Goal: Task Accomplishment & Management: Use online tool/utility

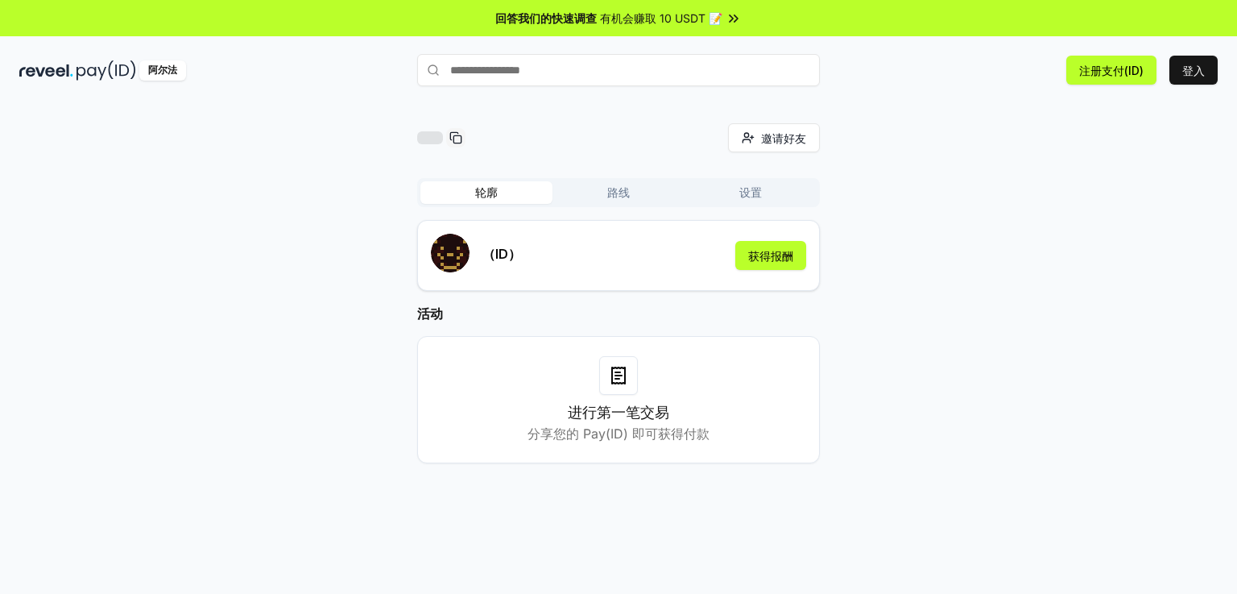
click at [643, 140] on div "邀请好友 邀请" at bounding box center [618, 137] width 403 height 29
click at [780, 255] on font "获得报酬" at bounding box center [770, 256] width 45 height 14
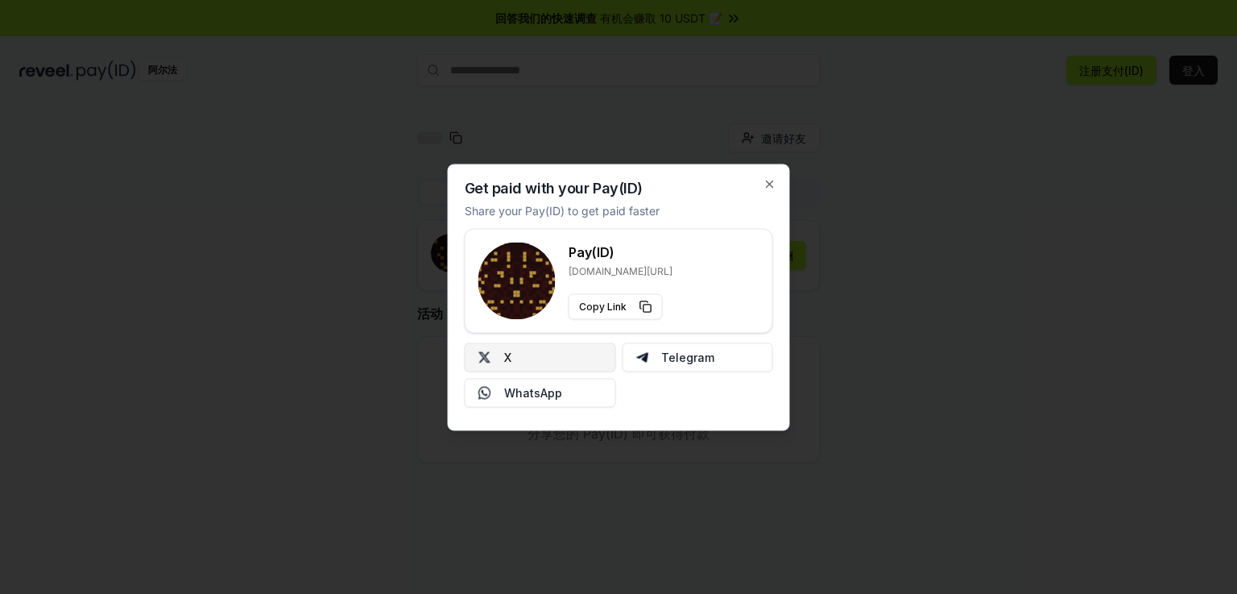
click at [562, 358] on button "X" at bounding box center [540, 356] width 151 height 29
click at [769, 183] on icon "button" at bounding box center [770, 183] width 6 height 6
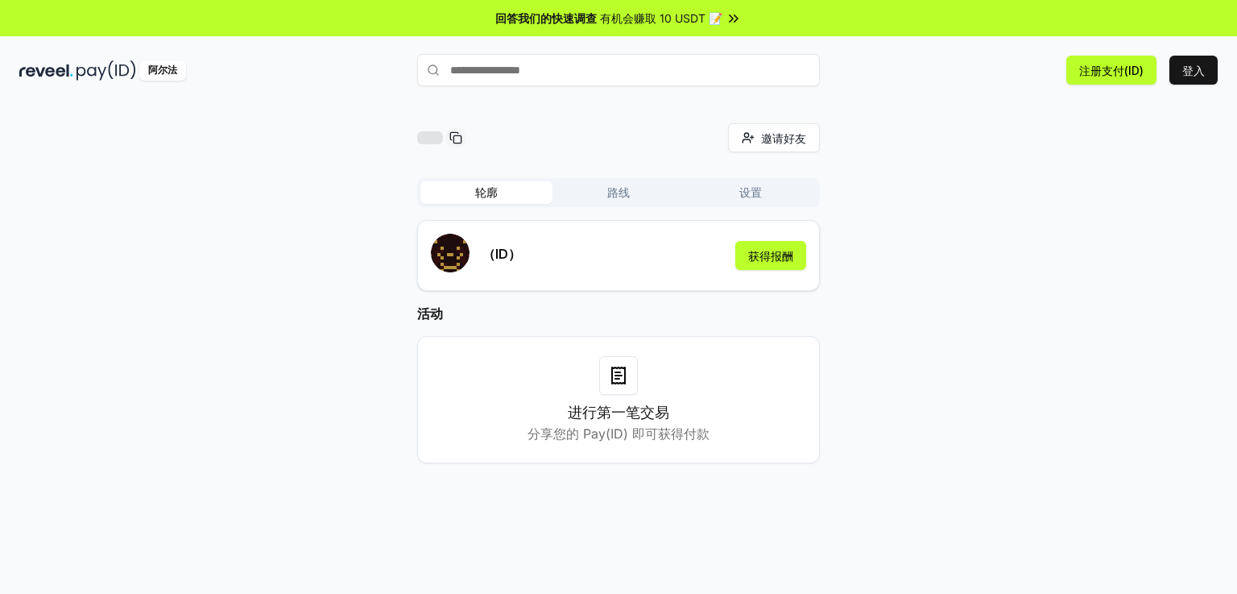
click at [706, 23] on font "有机会赚取 10 USDT 📝" at bounding box center [661, 18] width 122 height 14
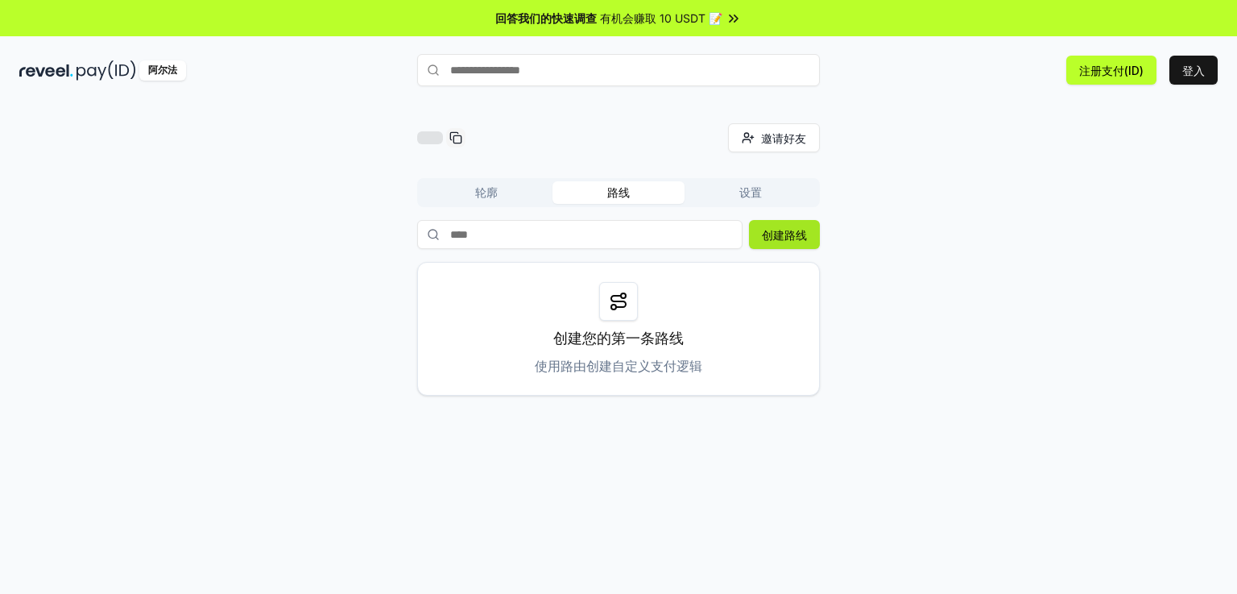
click at [793, 236] on font "创建路线" at bounding box center [784, 235] width 45 height 14
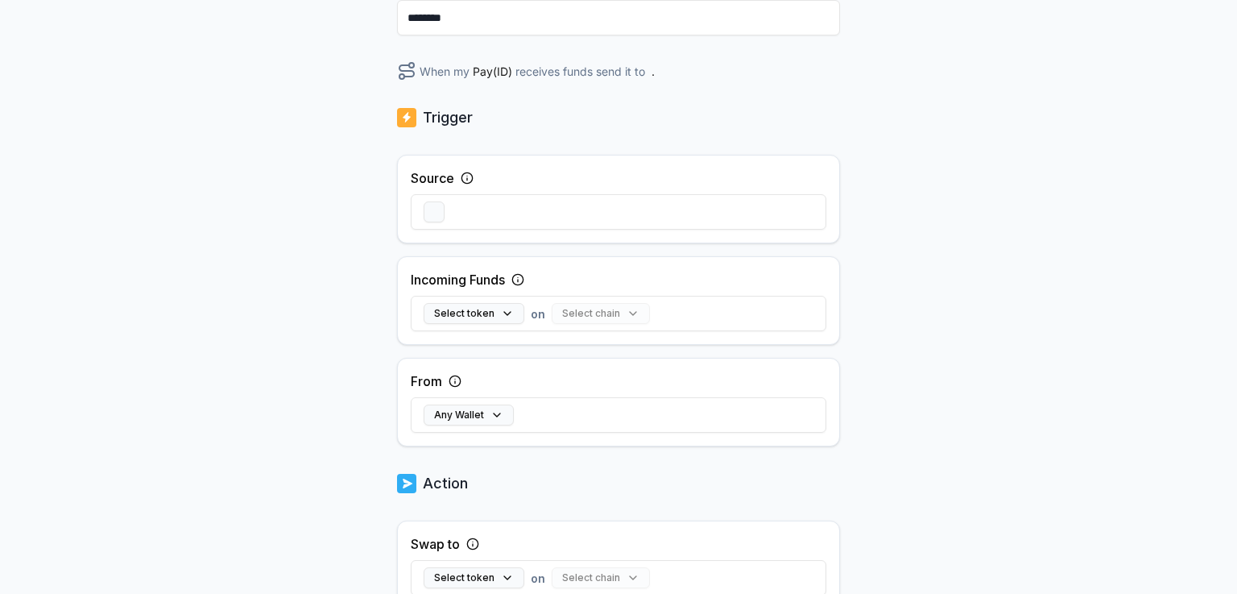
scroll to position [242, 0]
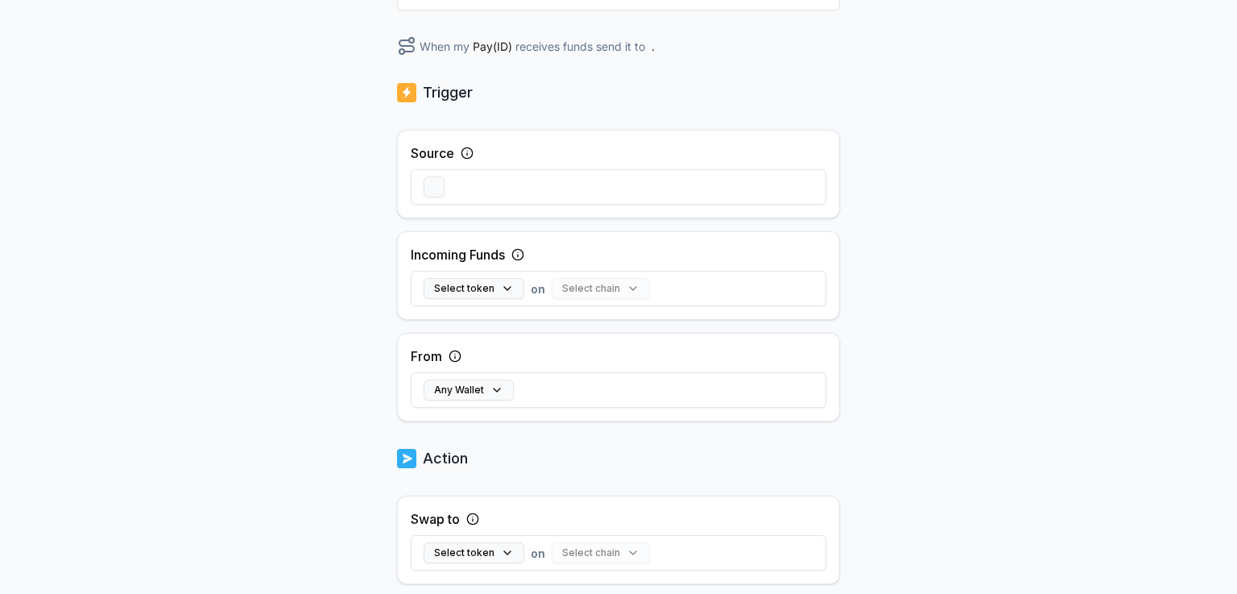
click at [798, 110] on div "Back Create Route ******** When my Pay(ID) receives funds send it to . Trigger …" at bounding box center [618, 339] width 443 height 915
click at [436, 188] on button "button" at bounding box center [434, 186] width 21 height 21
click at [485, 275] on div "选择代币 在 选择链条" at bounding box center [619, 288] width 416 height 47
click at [485, 292] on button "选择代币" at bounding box center [463, 288] width 79 height 21
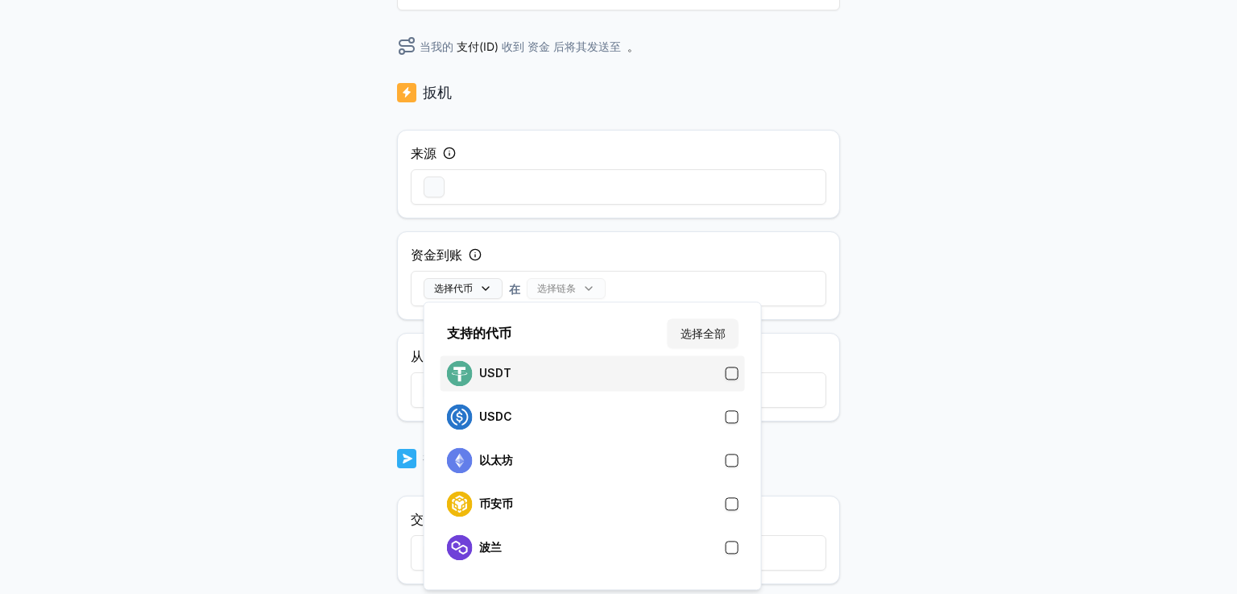
click at [510, 368] on div "USDT" at bounding box center [593, 373] width 292 height 26
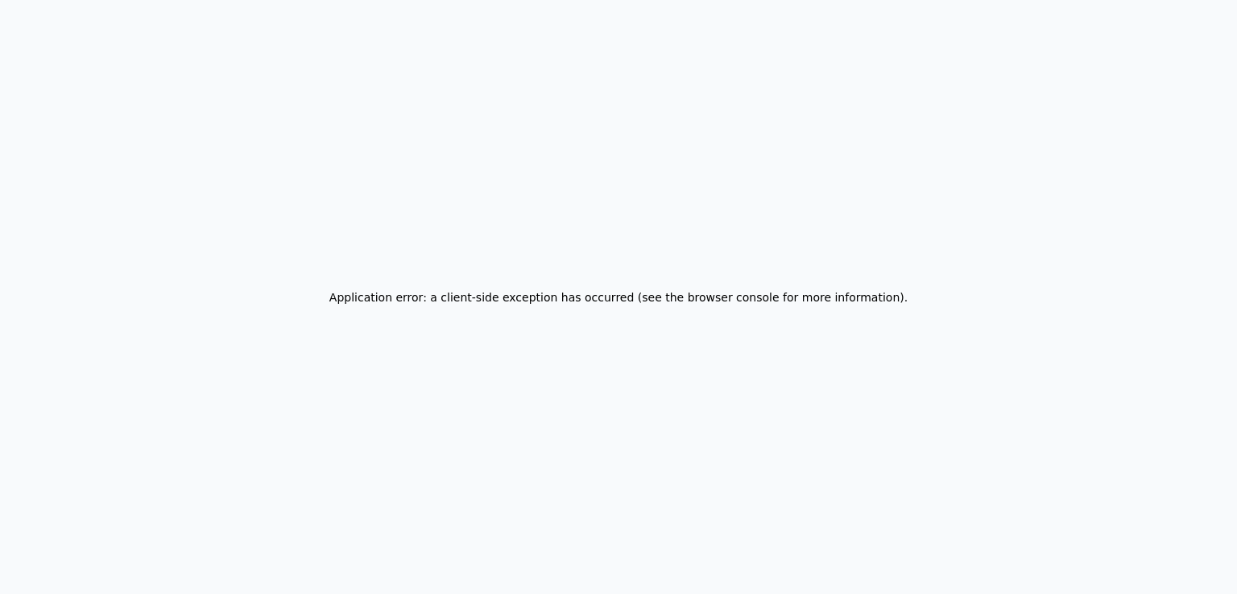
scroll to position [0, 0]
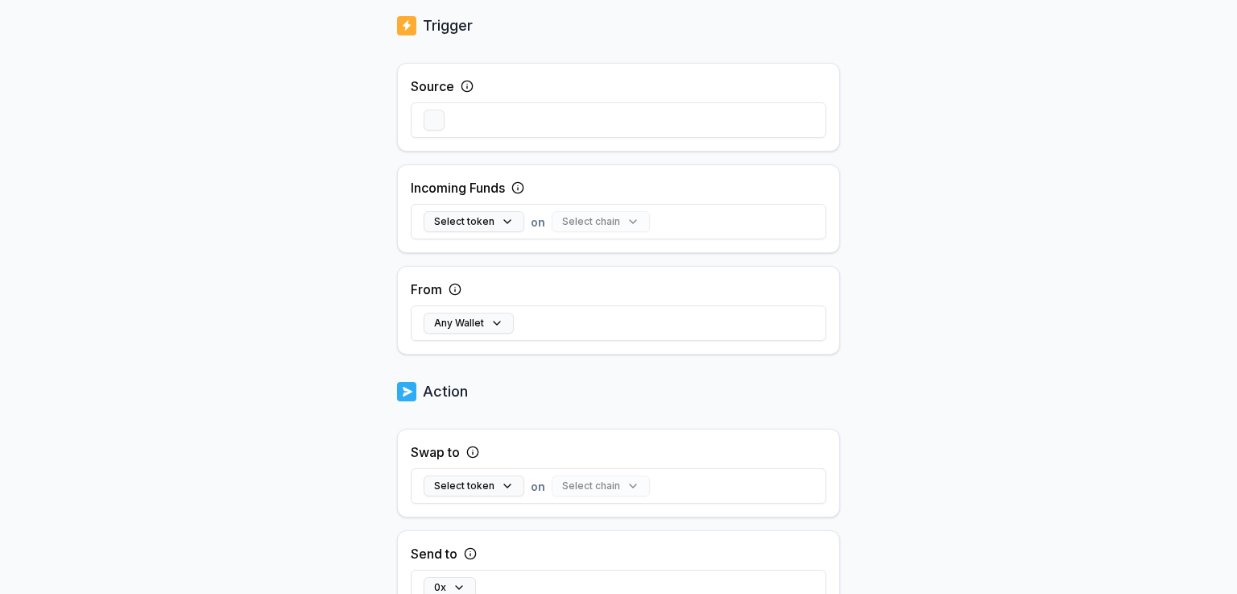
scroll to position [322, 0]
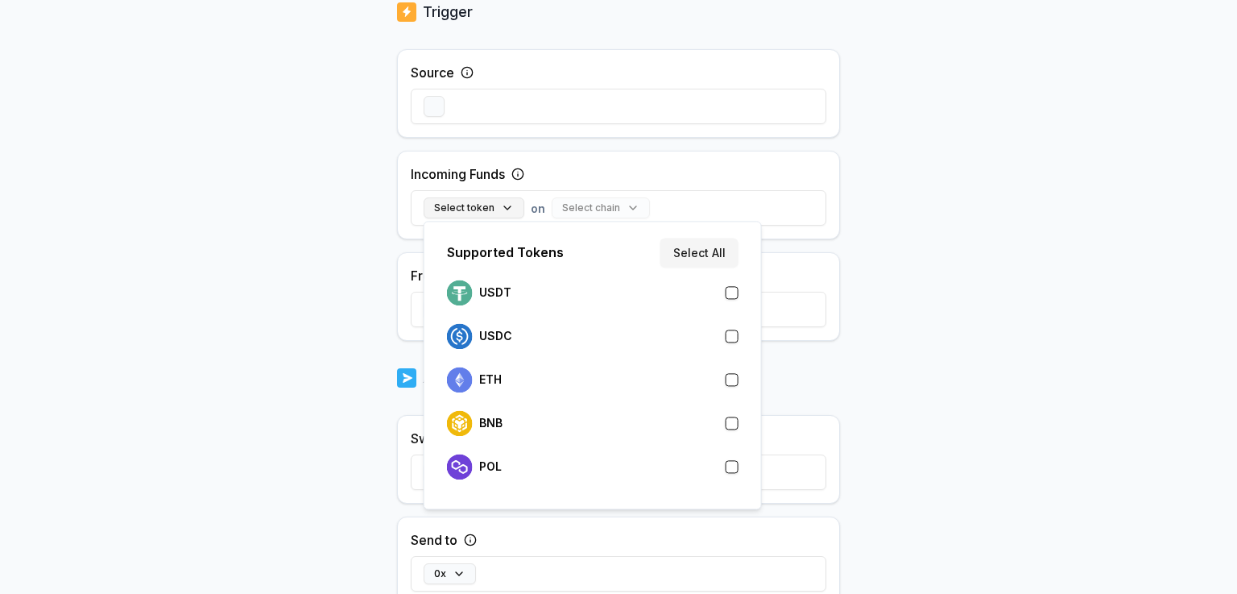
click at [474, 211] on button "Select token" at bounding box center [474, 207] width 101 height 21
click at [517, 307] on div "USDT" at bounding box center [593, 292] width 304 height 35
click at [904, 251] on div "Back Create Route ******** When my Pay(ID) receives USDT on send it to . Trigge…" at bounding box center [618, 43] width 1237 height 549
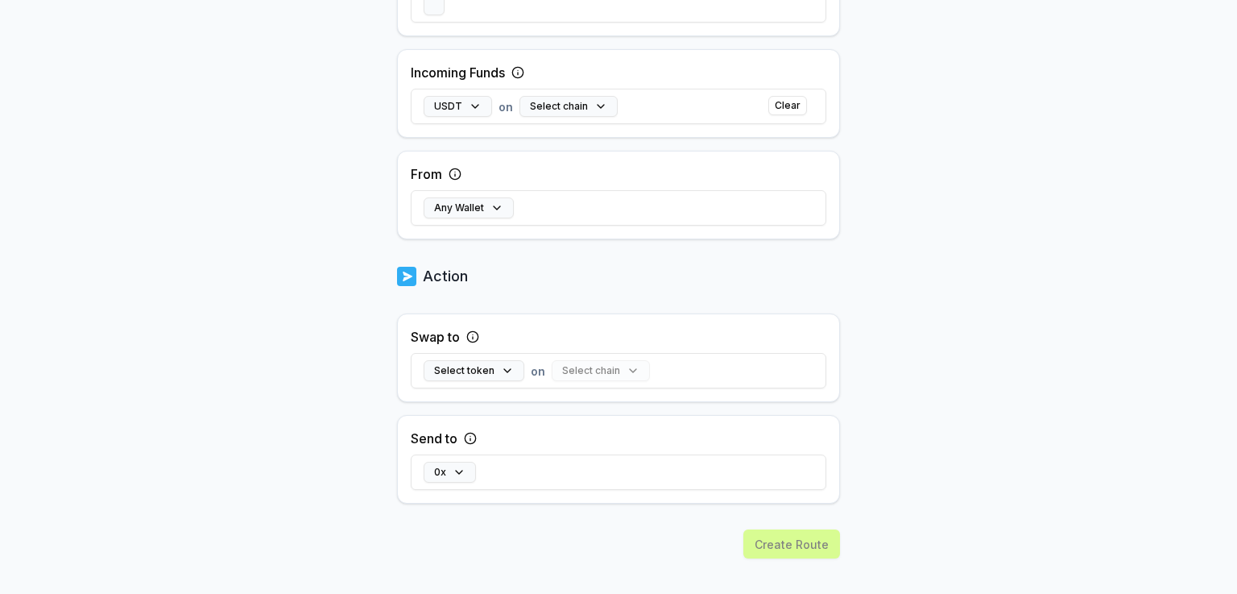
scroll to position [443, 0]
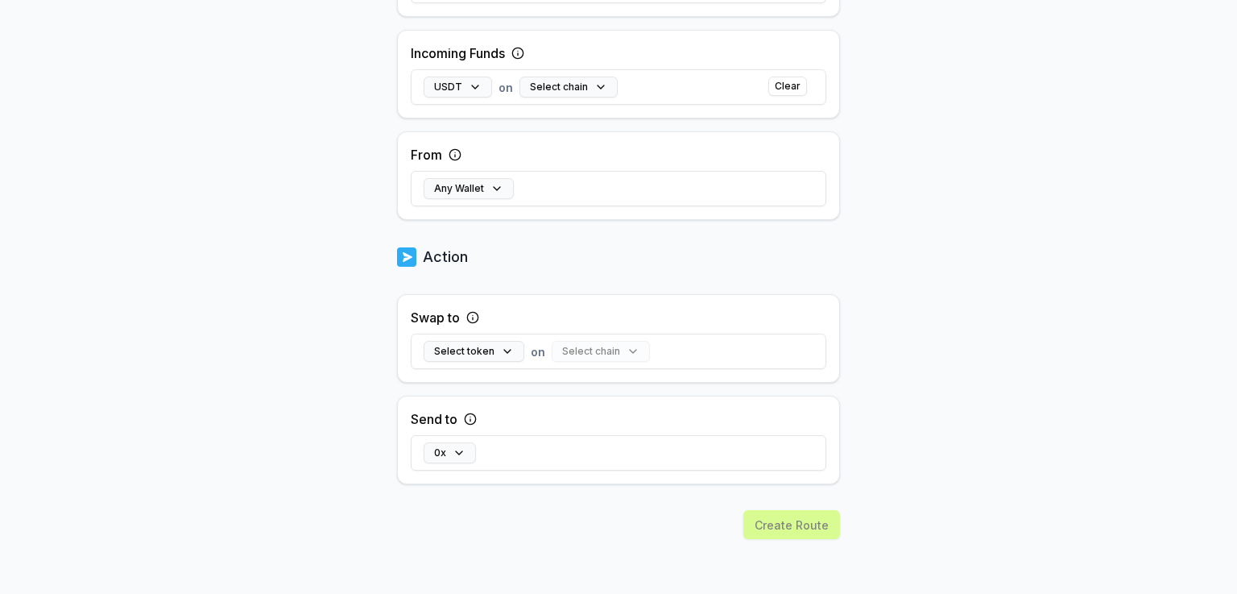
click at [794, 518] on div "Create Route" at bounding box center [618, 552] width 443 height 85
click at [456, 450] on button "0x" at bounding box center [450, 452] width 52 height 21
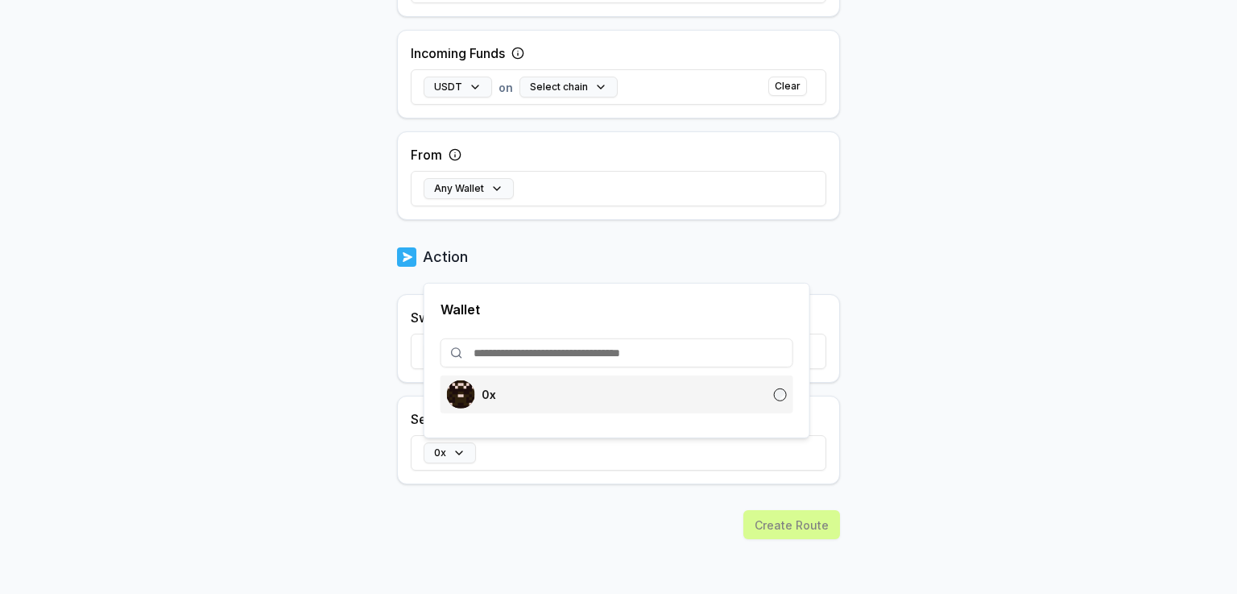
click at [485, 391] on p "0x" at bounding box center [489, 393] width 14 height 13
click at [714, 391] on div "0x" at bounding box center [617, 394] width 340 height 28
click at [951, 359] on body "Answer our quick survey for a chance to earn 10 USDT 📝 Alpha Register Pay(ID) S…" at bounding box center [618, 297] width 1237 height 594
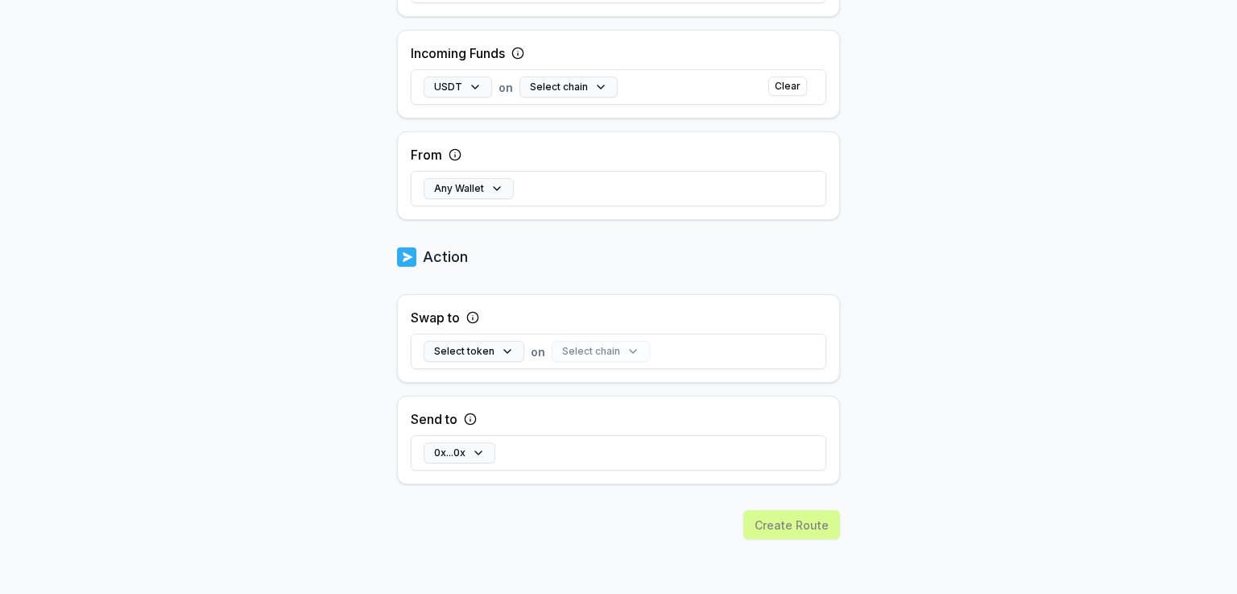
click at [572, 350] on div "Select chain" at bounding box center [601, 351] width 98 height 21
click at [503, 350] on button "Select token" at bounding box center [474, 351] width 101 height 21
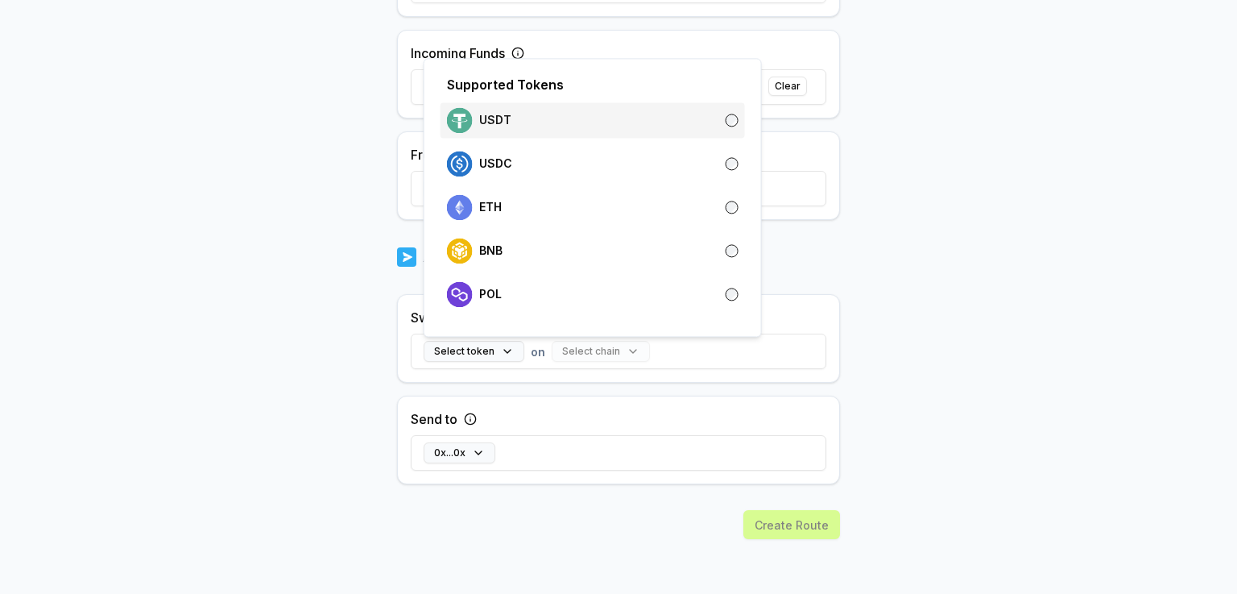
click at [520, 115] on div "USDT" at bounding box center [593, 120] width 292 height 26
click at [867, 398] on body "Answer our quick survey for a chance to earn 10 USDT 📝 Alpha Register Pay(ID) S…" at bounding box center [618, 297] width 1237 height 594
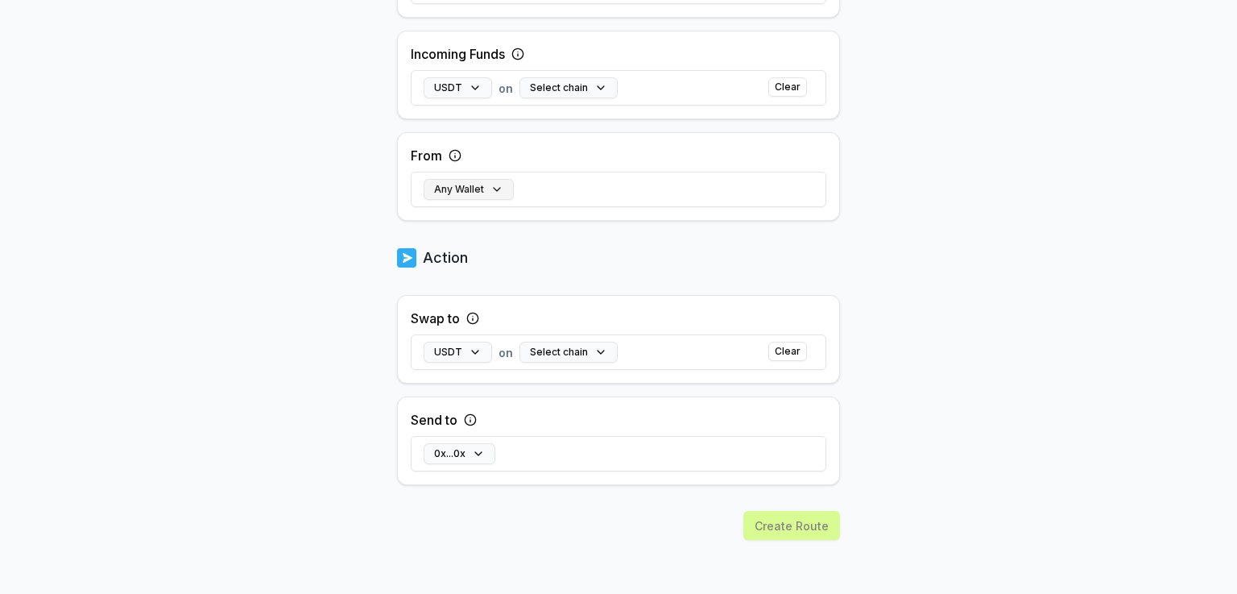
click at [478, 179] on button "Any Wallet" at bounding box center [469, 189] width 90 height 21
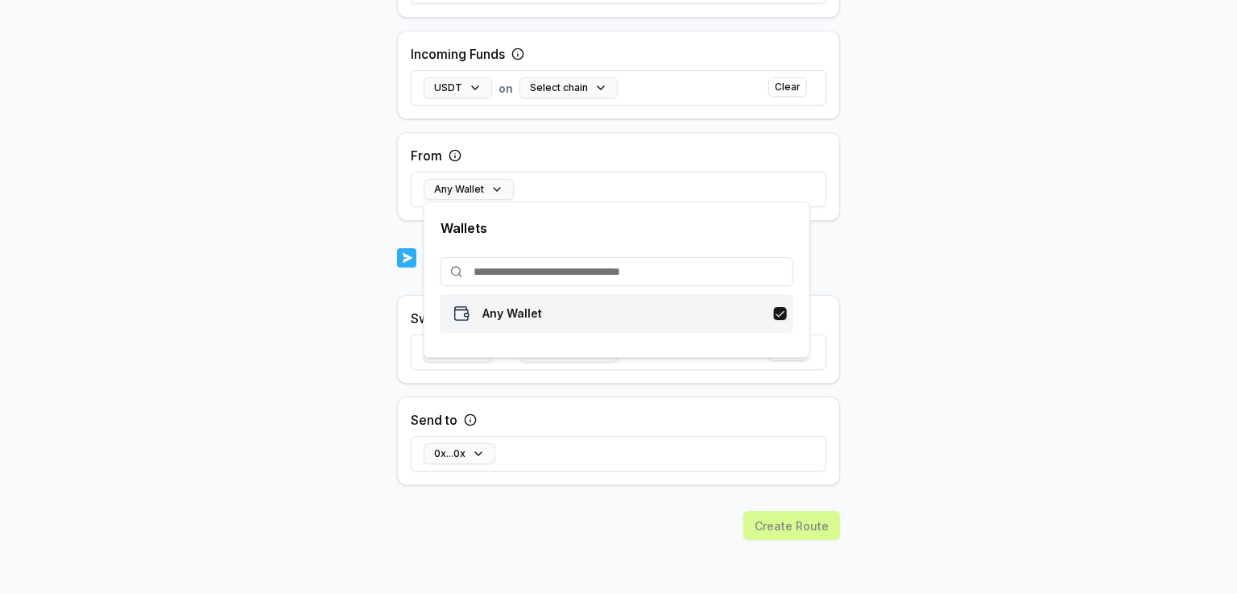
click at [522, 312] on p "Any Wallet" at bounding box center [512, 313] width 60 height 13
click at [728, 320] on div "Any Wallet" at bounding box center [617, 313] width 340 height 29
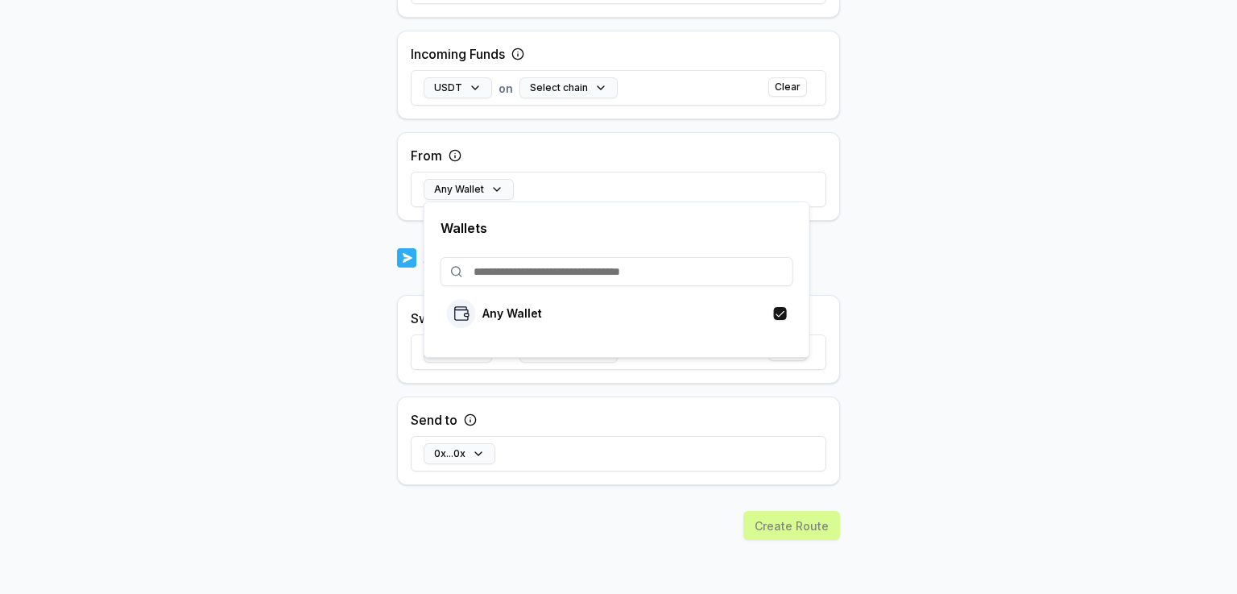
click at [925, 246] on body "Answer our quick survey for a chance to earn 10 USDT 📝 Alpha Register Pay(ID) S…" at bounding box center [618, 297] width 1237 height 594
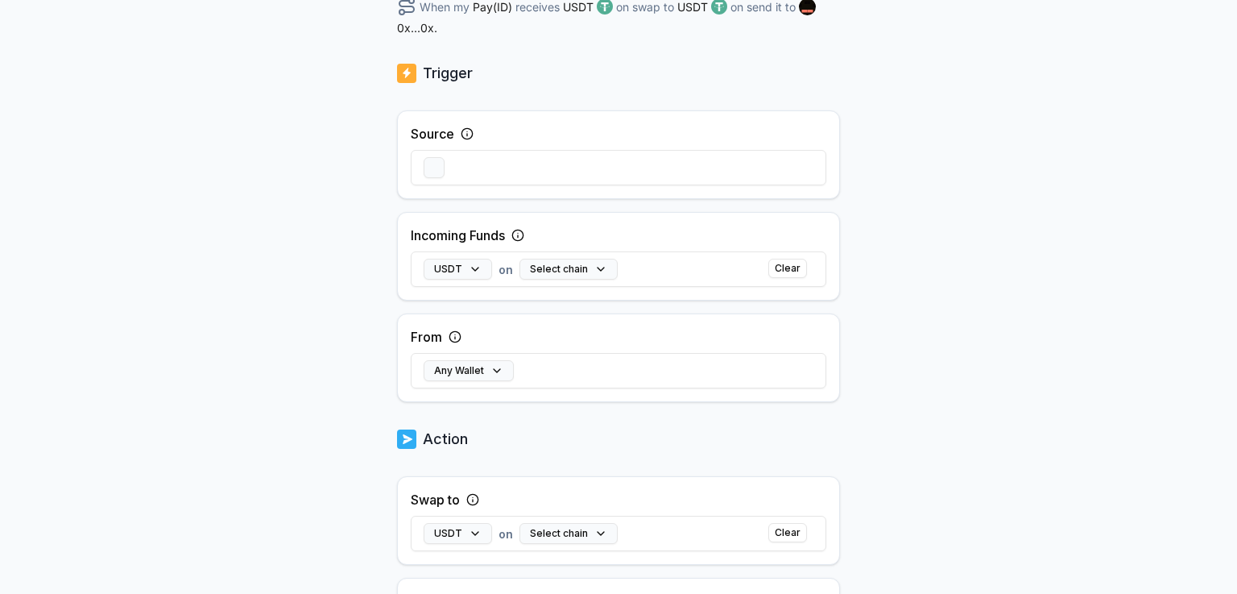
scroll to position [221, 0]
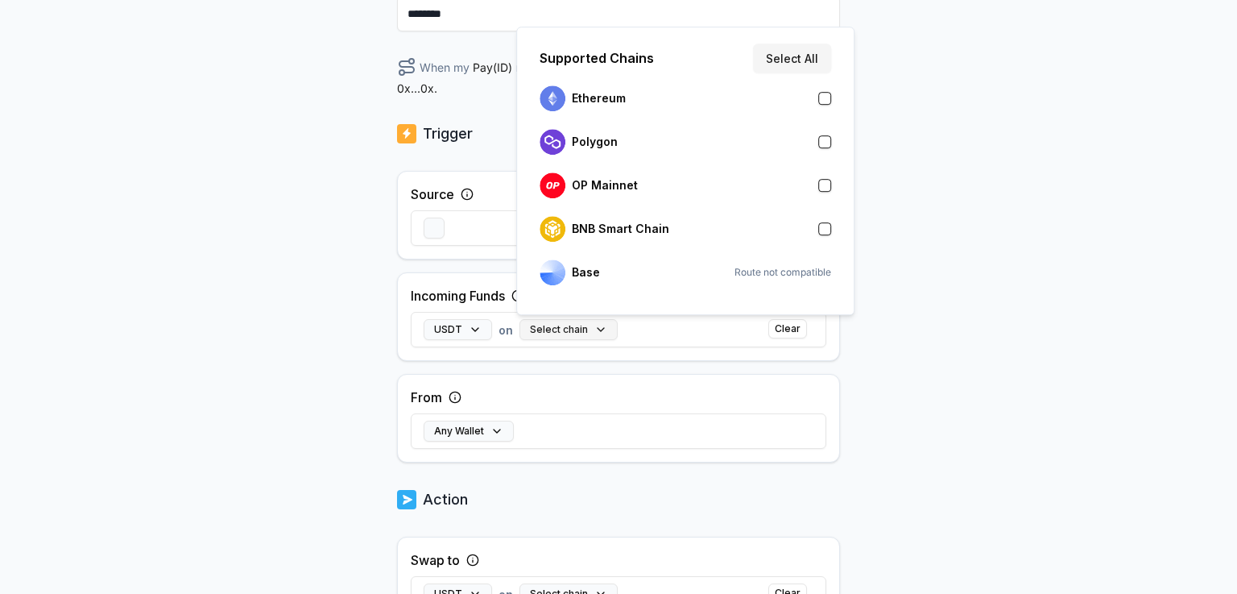
click at [601, 334] on button "Select chain" at bounding box center [569, 329] width 98 height 21
click at [631, 110] on div "Ethereum" at bounding box center [686, 98] width 292 height 26
click at [630, 223] on p "BNB Smart Chain" at bounding box center [620, 228] width 97 height 13
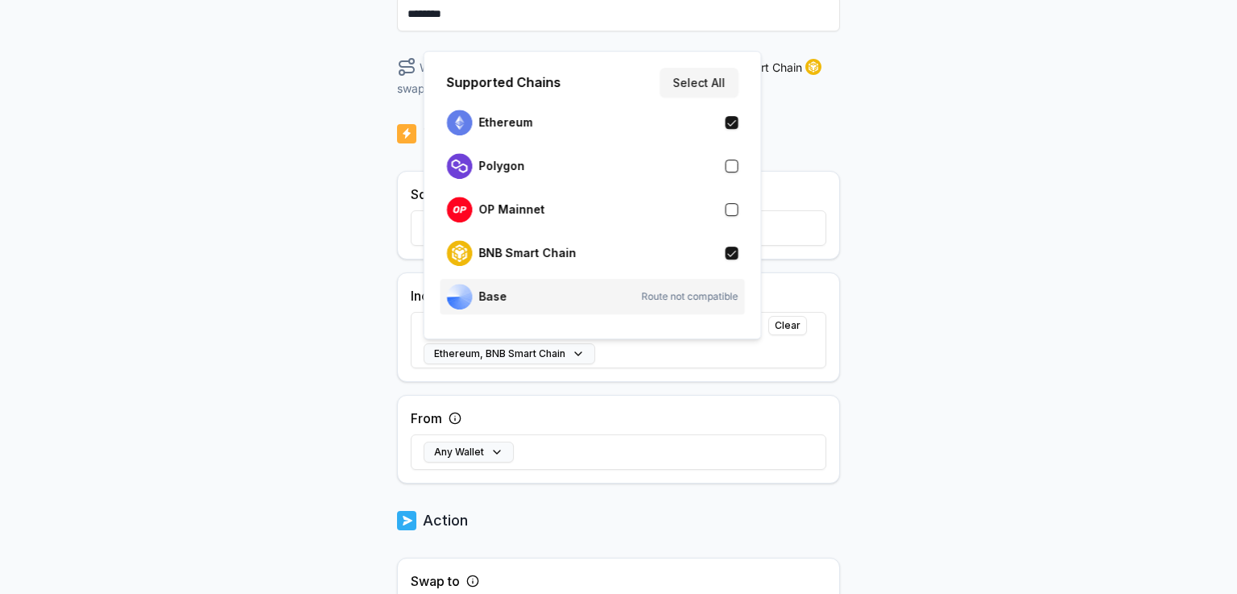
click at [672, 287] on div "Base Route not compatible" at bounding box center [593, 297] width 292 height 26
click at [915, 284] on div "Back Create Route ******** When my Pay(ID) receives USDT on Ethereum , BNB Smar…" at bounding box center [618, 144] width 1237 height 549
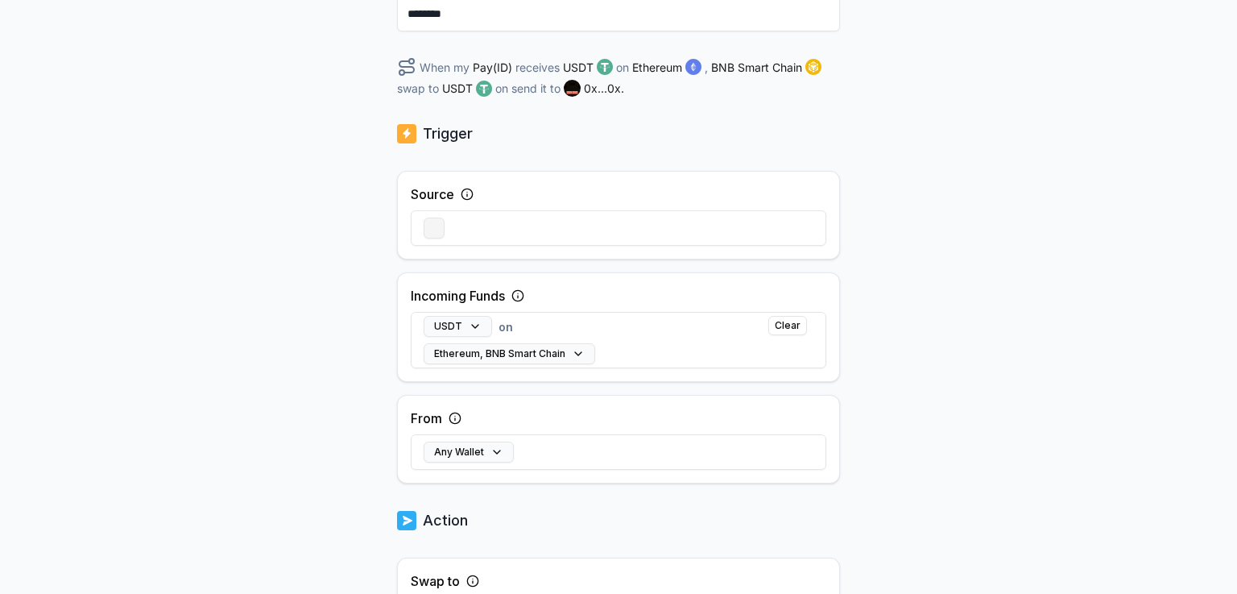
click at [441, 227] on button "button" at bounding box center [434, 227] width 21 height 21
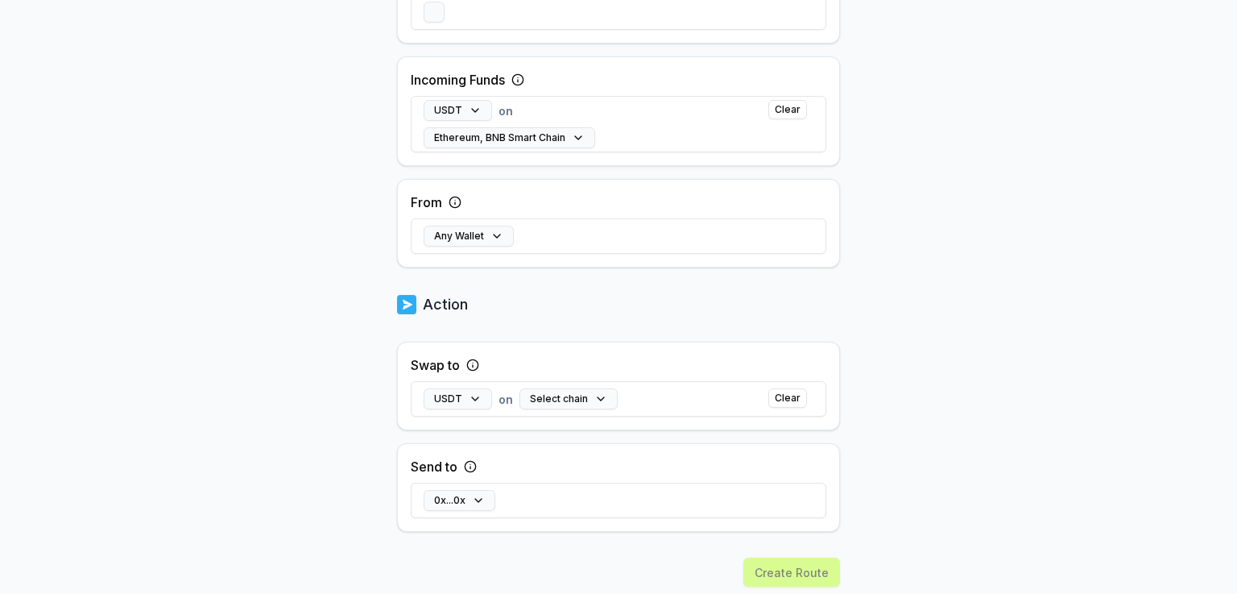
scroll to position [462, 0]
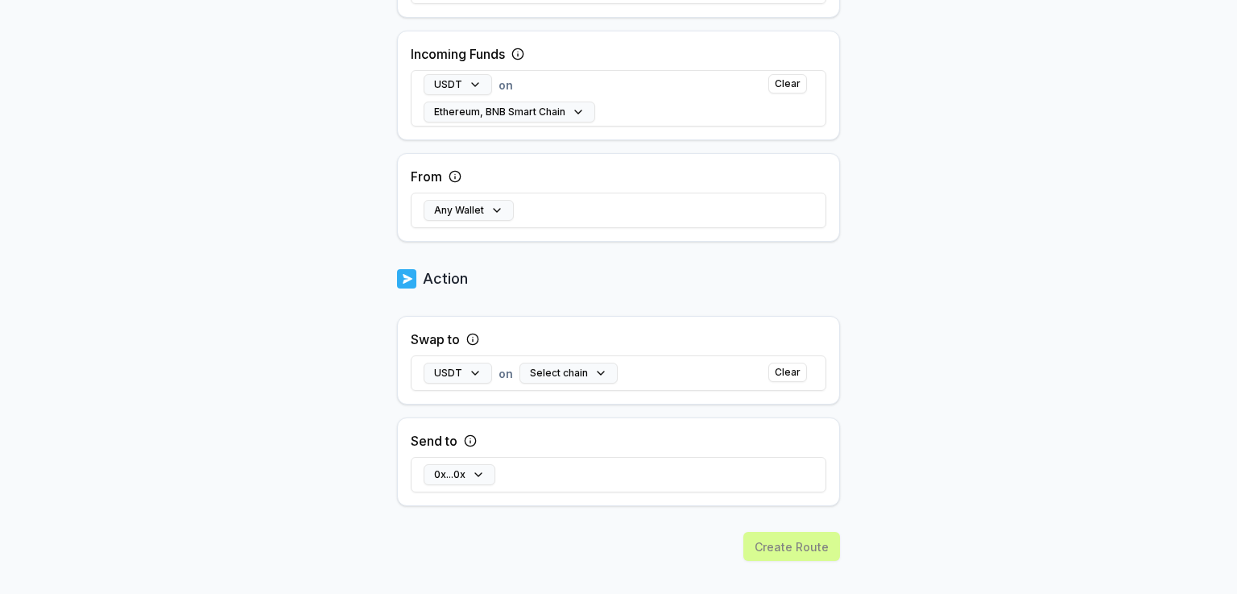
click at [631, 444] on div "Send to 0x...0x" at bounding box center [618, 461] width 443 height 89
click at [564, 460] on div "0x...0x" at bounding box center [619, 474] width 416 height 47
click at [780, 539] on div "Create Route" at bounding box center [618, 574] width 443 height 85
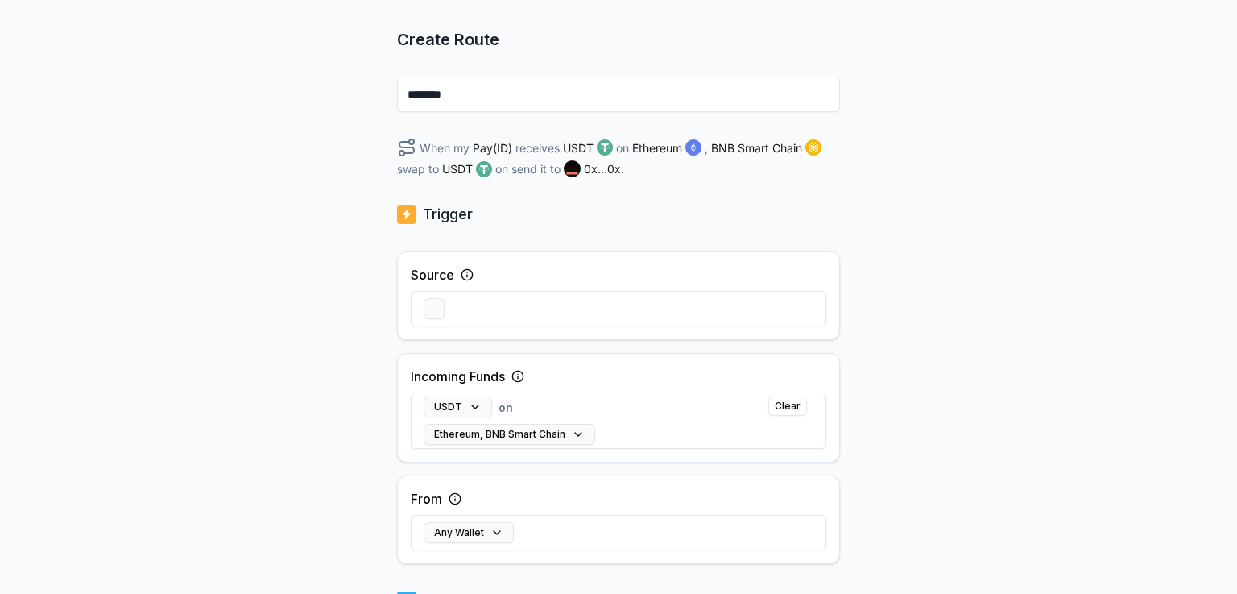
scroll to position [0, 0]
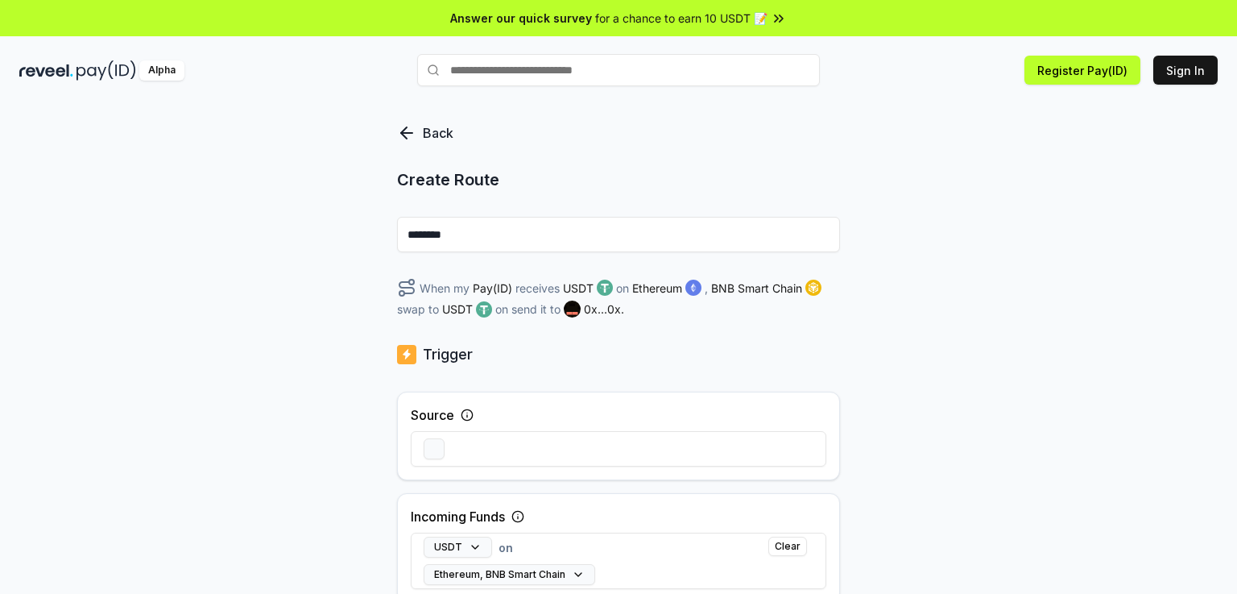
click at [498, 242] on input "********" at bounding box center [618, 234] width 443 height 35
type input "**********"
click at [698, 167] on div "**********" at bounding box center [618, 601] width 443 height 956
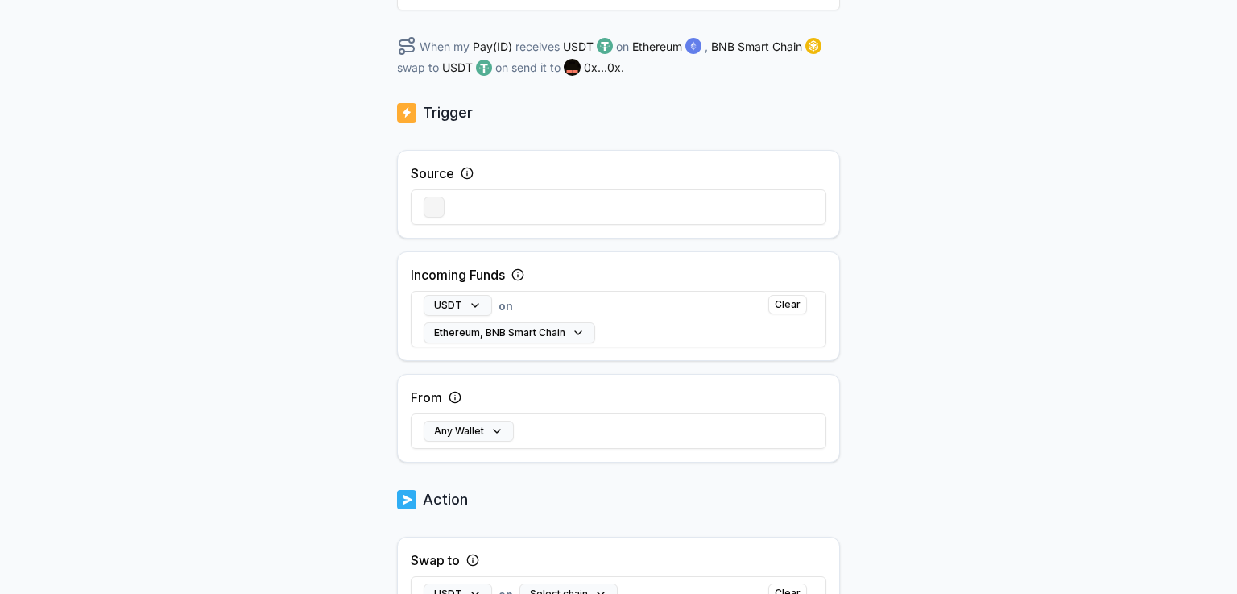
click at [428, 205] on button "button" at bounding box center [434, 207] width 21 height 21
click at [464, 172] on icon at bounding box center [467, 173] width 13 height 13
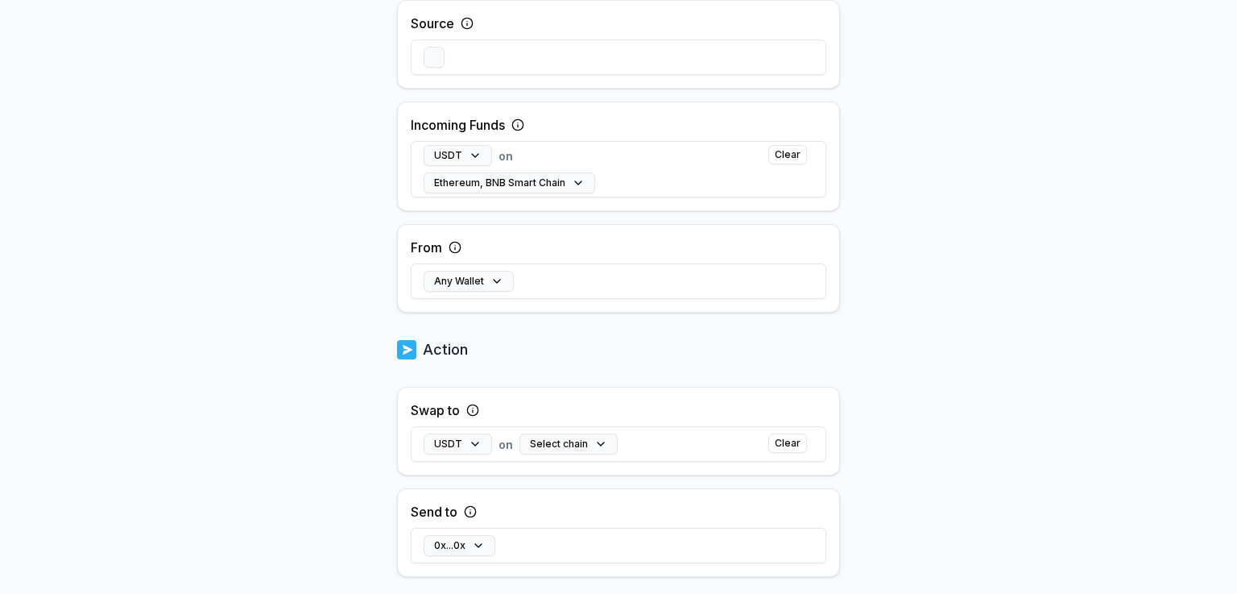
scroll to position [403, 0]
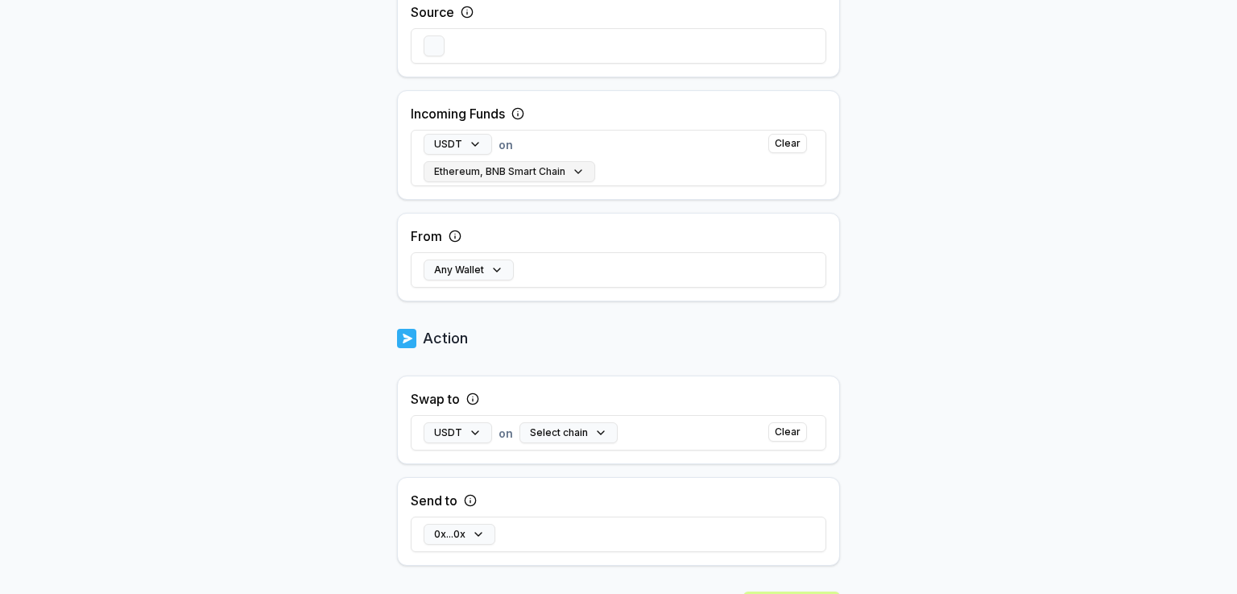
click at [530, 173] on button "Ethereum, BNB Smart Chain" at bounding box center [510, 171] width 172 height 21
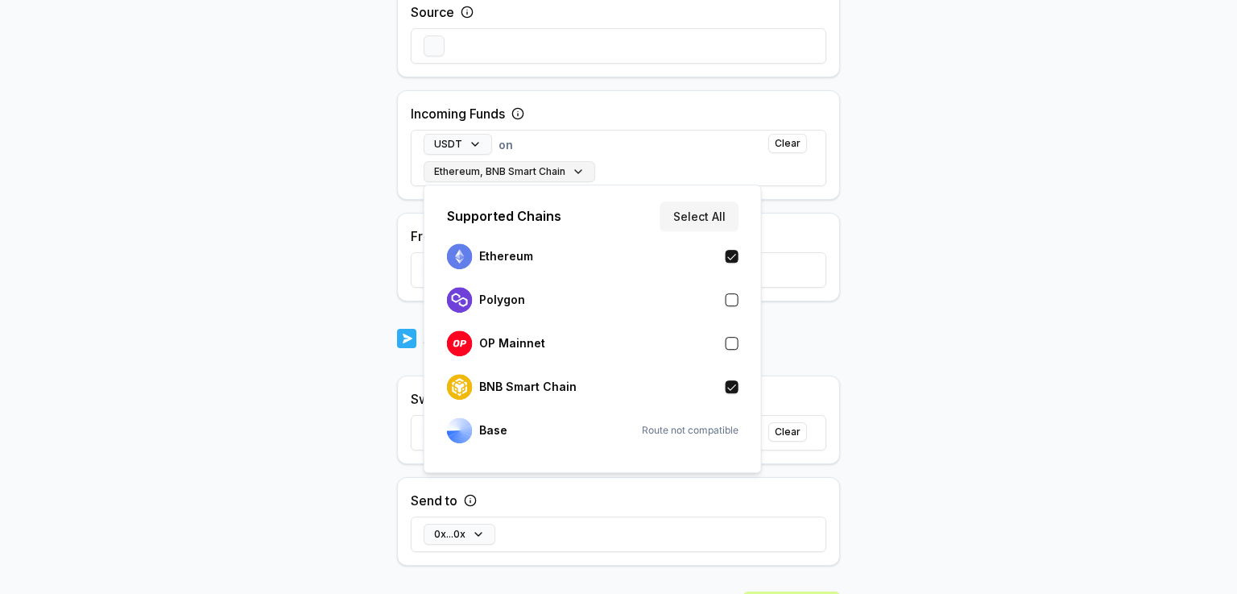
click at [530, 173] on button "Ethereum, BNB Smart Chain" at bounding box center [510, 171] width 172 height 21
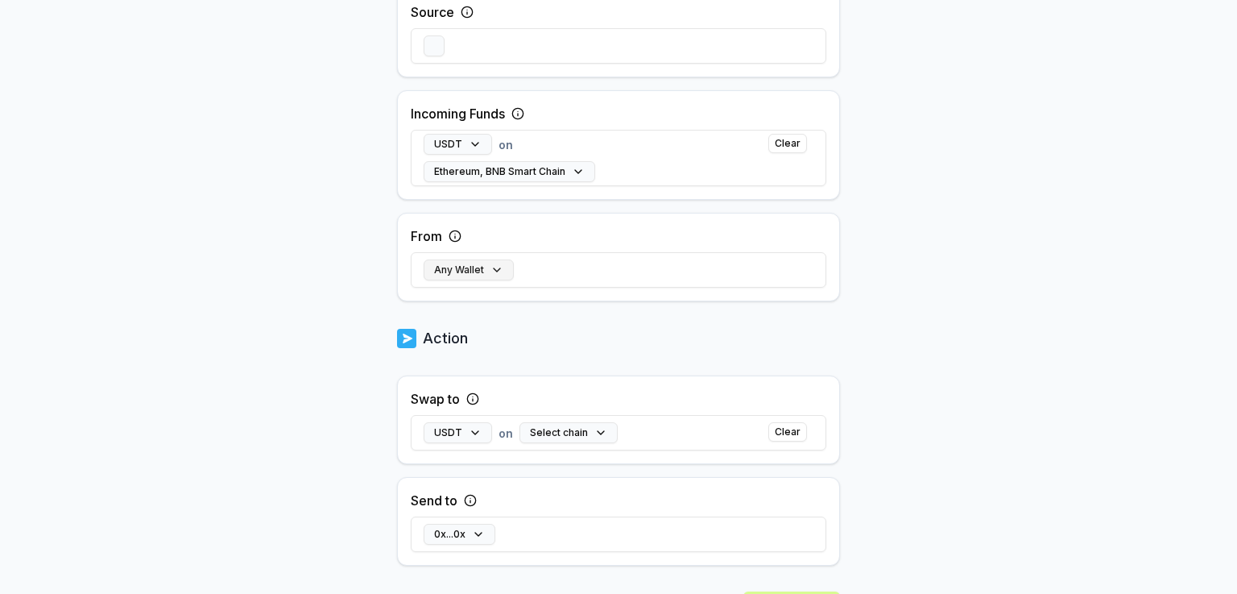
click at [470, 270] on button "Any Wallet" at bounding box center [469, 269] width 90 height 21
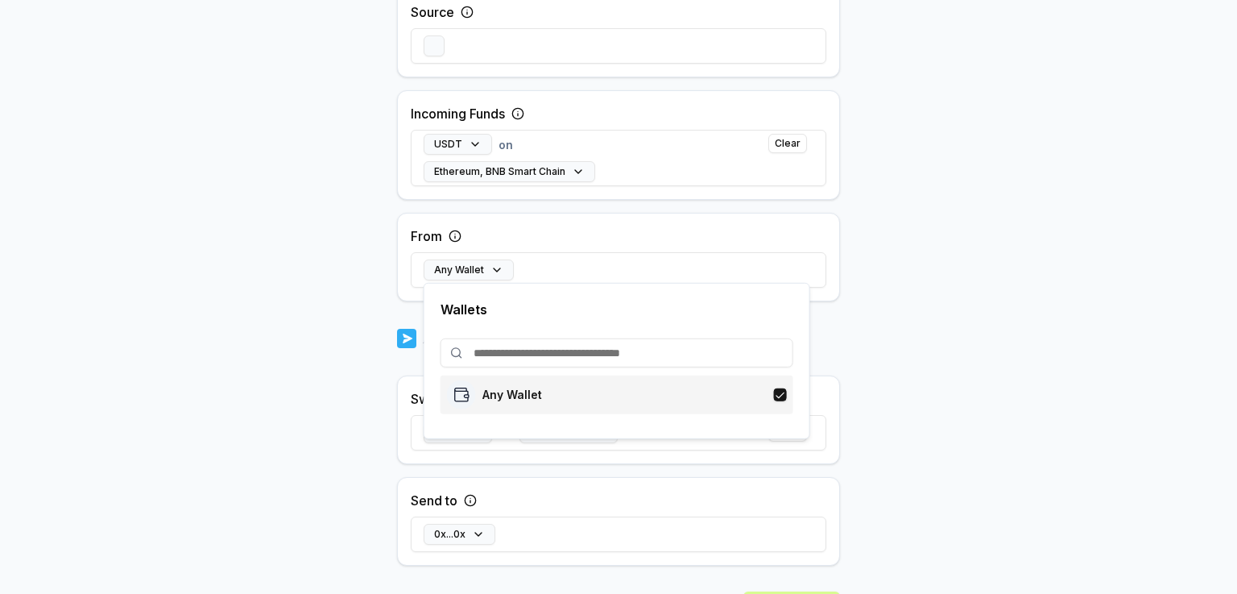
click at [511, 387] on div "Any Wallet" at bounding box center [494, 394] width 95 height 29
click at [554, 357] on input at bounding box center [617, 352] width 353 height 29
type input "*"
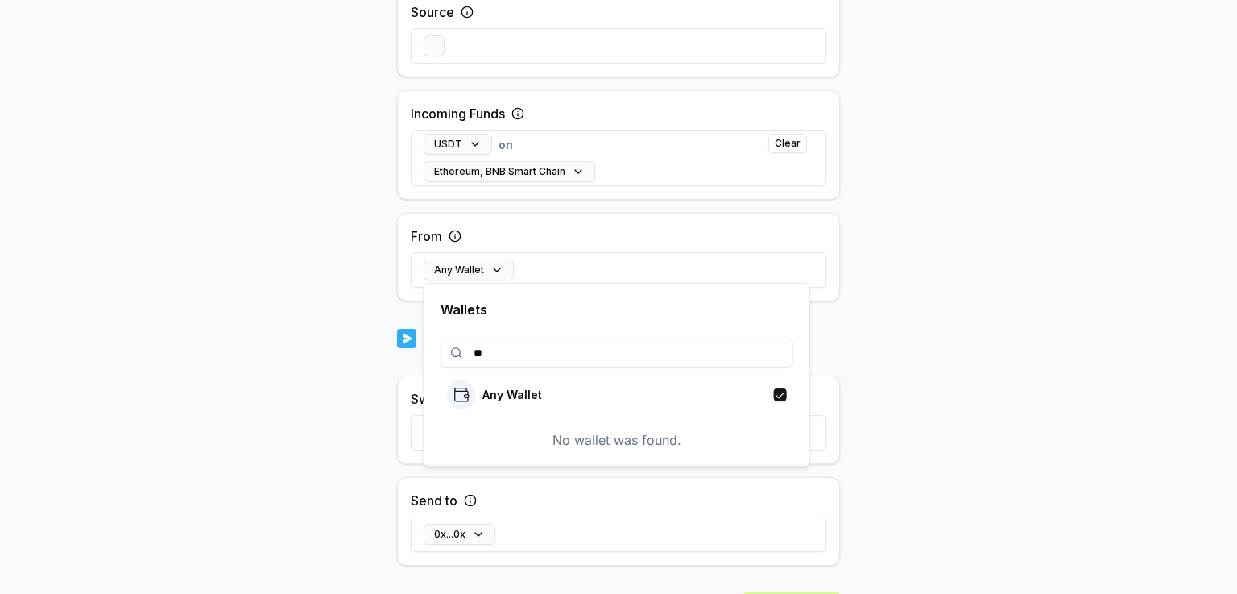
type input "*"
click at [958, 320] on body "**********" at bounding box center [618, 297] width 1237 height 594
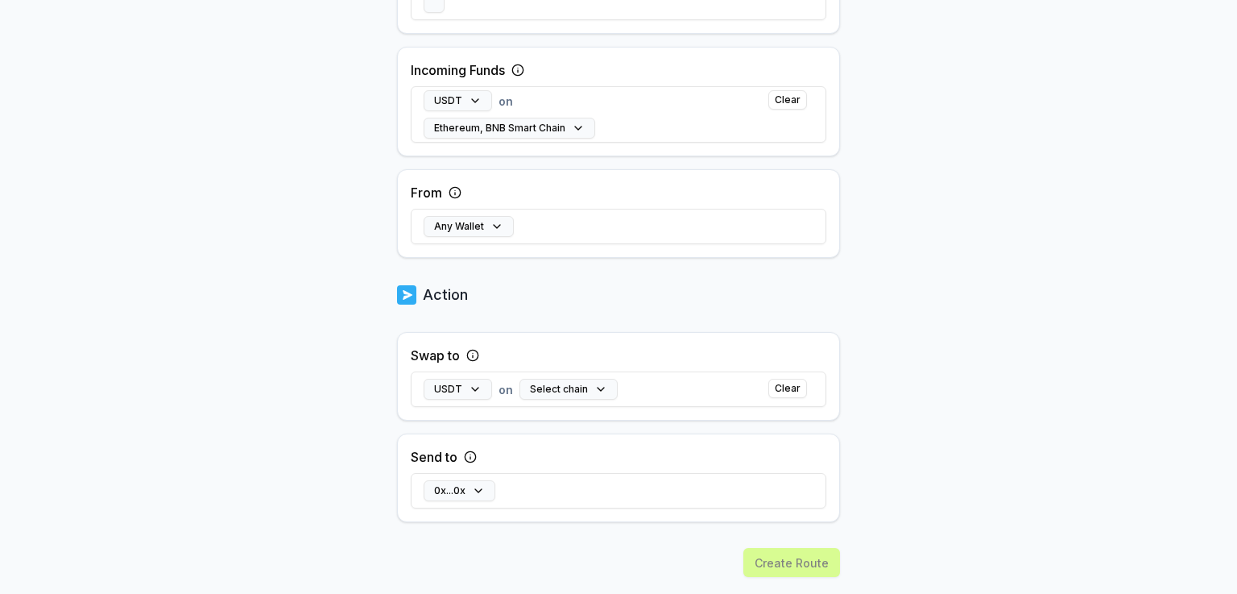
scroll to position [483, 0]
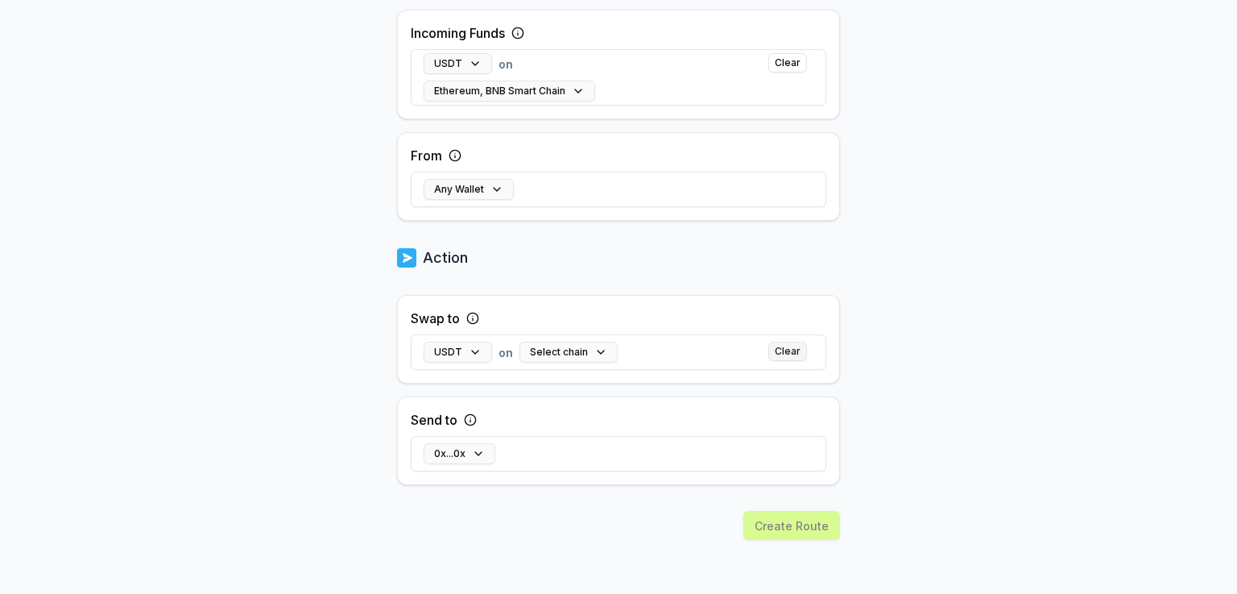
click at [789, 354] on button "Clear" at bounding box center [787, 351] width 39 height 19
click at [592, 349] on div "Select chain" at bounding box center [601, 352] width 98 height 21
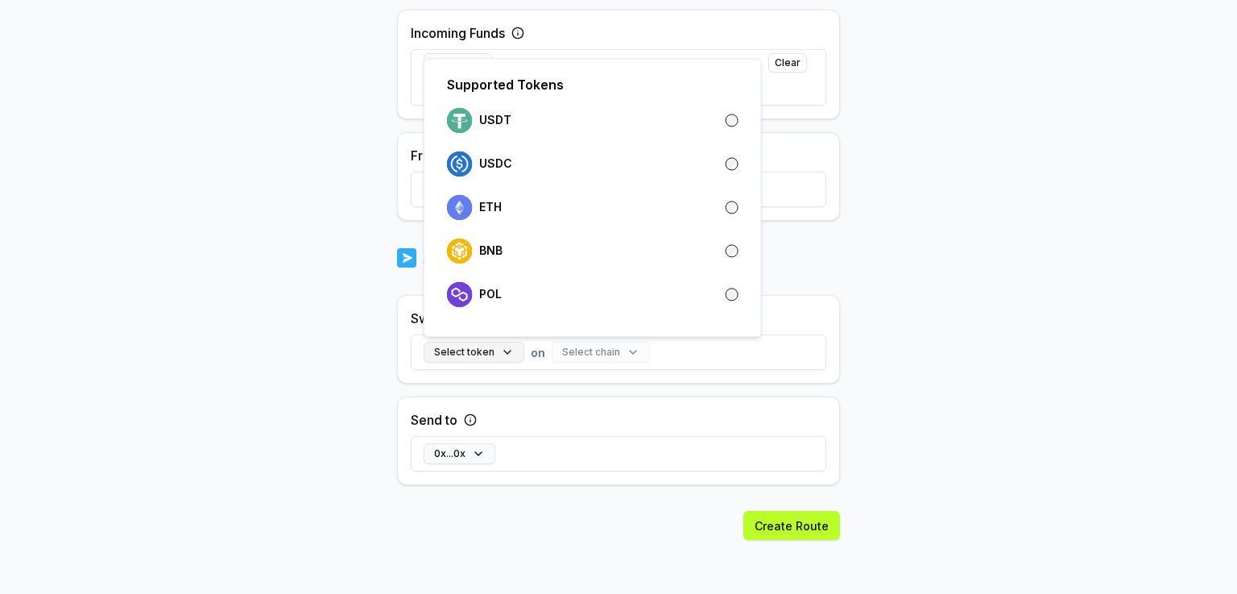
click at [490, 352] on button "Select token" at bounding box center [474, 352] width 101 height 21
click at [516, 129] on div "USDT" at bounding box center [593, 120] width 292 height 26
click at [585, 350] on button "Select chain" at bounding box center [569, 352] width 98 height 21
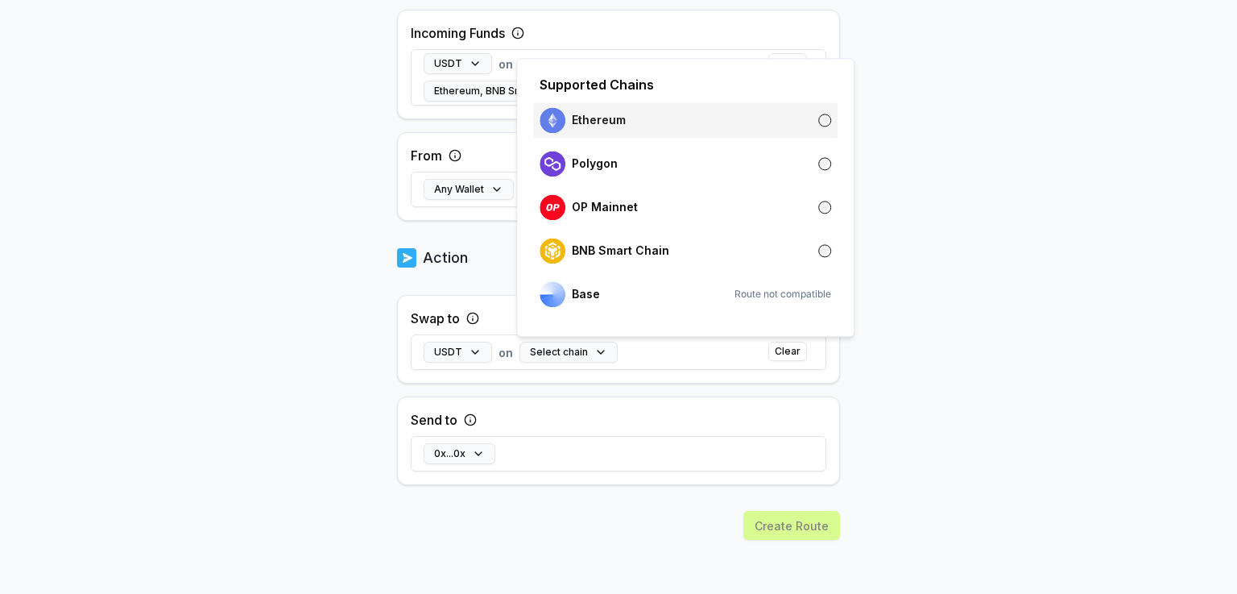
click at [620, 125] on p "Ethereum" at bounding box center [599, 120] width 54 height 13
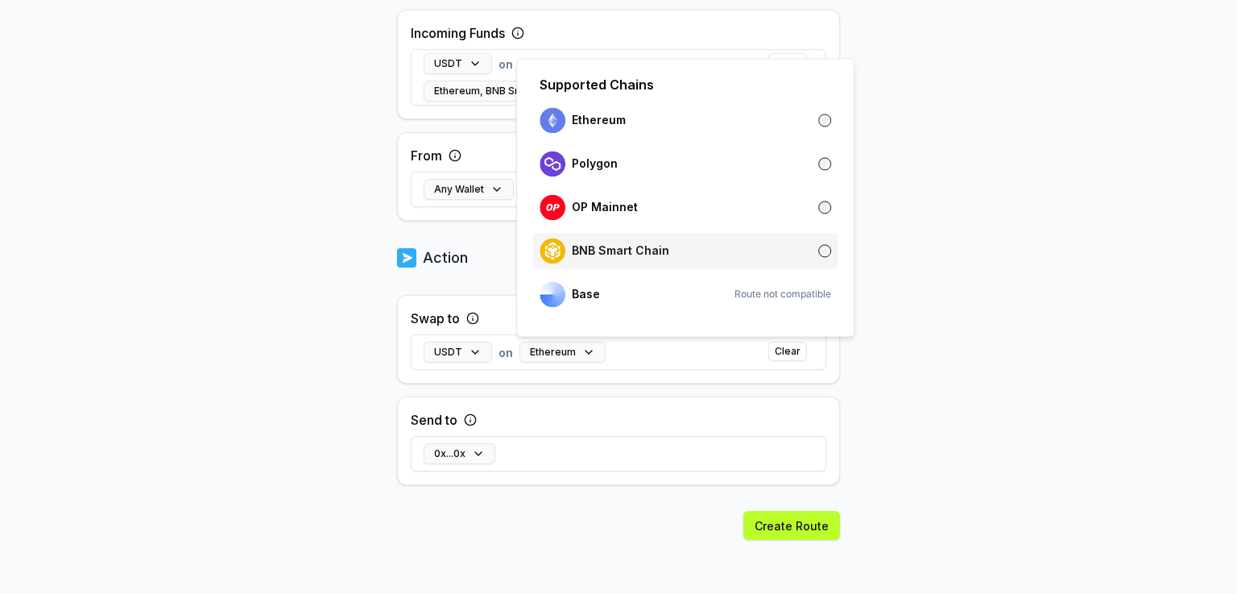
click at [628, 255] on p "BNB Smart Chain" at bounding box center [620, 250] width 97 height 13
click at [923, 292] on body "**********" at bounding box center [618, 297] width 1237 height 594
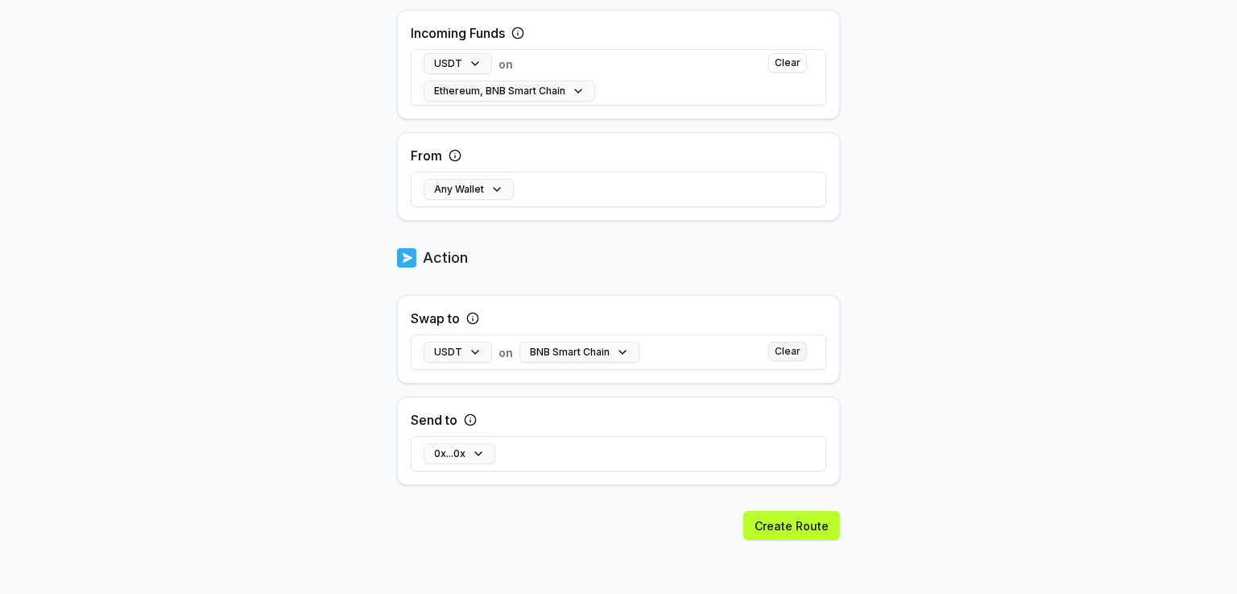
click at [776, 349] on button "Clear" at bounding box center [787, 351] width 39 height 19
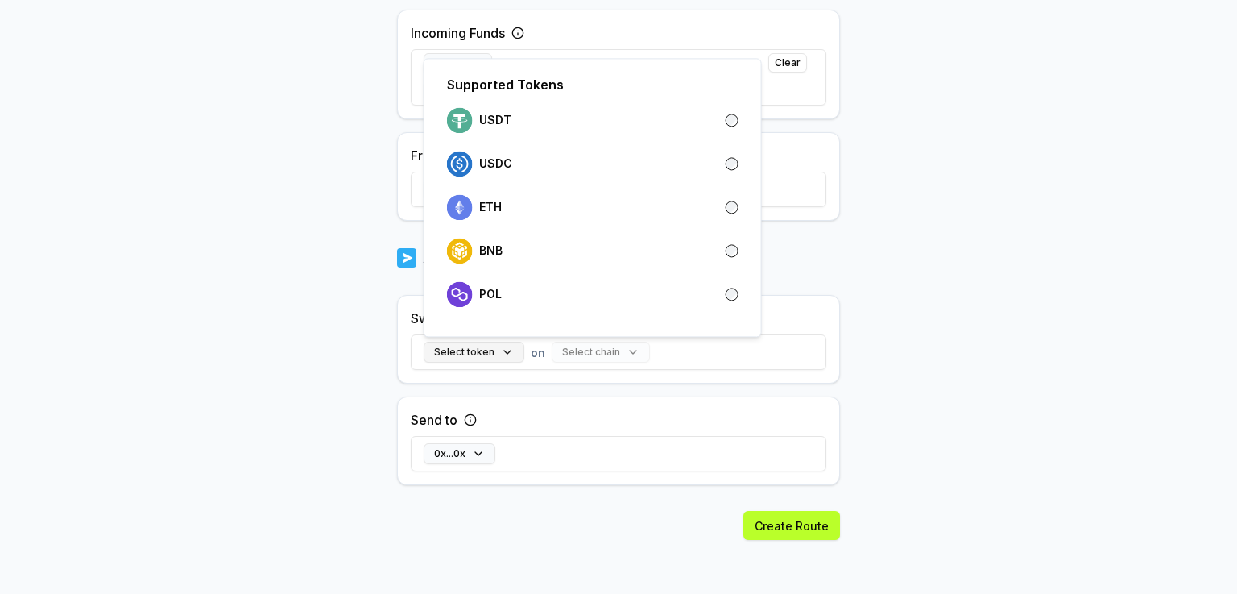
click at [478, 357] on button "Select token" at bounding box center [474, 352] width 101 height 21
click at [505, 135] on div "USDT" at bounding box center [593, 119] width 304 height 35
click at [516, 262] on div "BNB" at bounding box center [593, 251] width 292 height 26
click at [588, 255] on div "BNB" at bounding box center [593, 251] width 292 height 26
click at [858, 230] on body "**********" at bounding box center [618, 297] width 1237 height 594
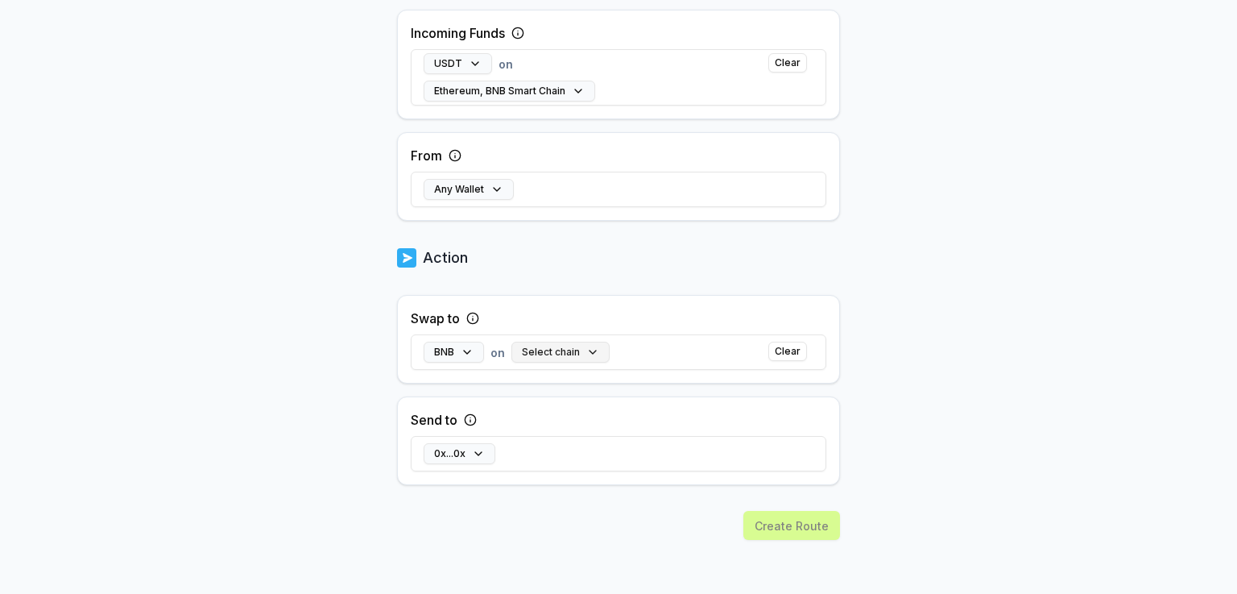
click at [565, 347] on button "Select chain" at bounding box center [560, 352] width 98 height 21
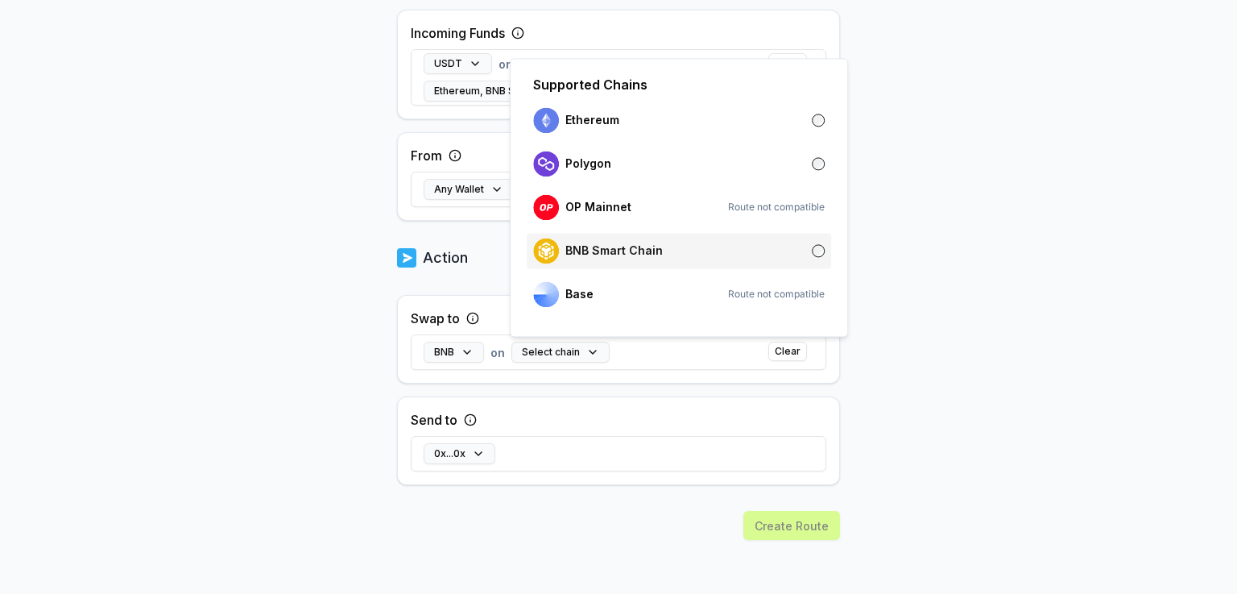
click at [614, 241] on div "BNB Smart Chain" at bounding box center [598, 251] width 130 height 26
click at [932, 313] on body "**********" at bounding box center [618, 297] width 1237 height 594
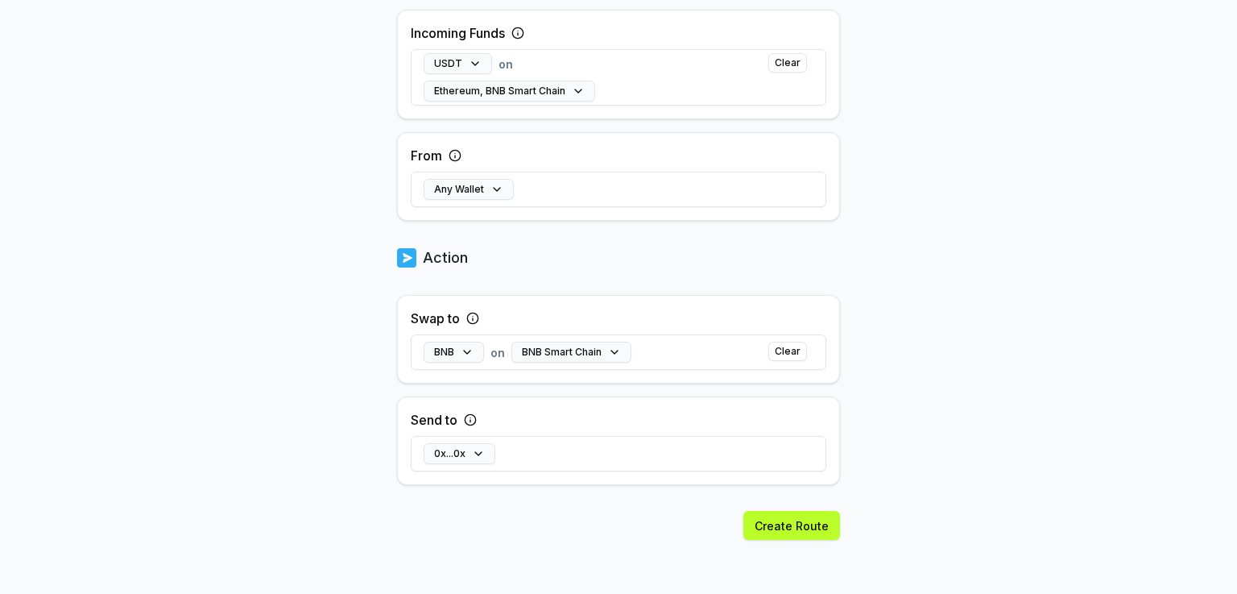
drag, startPoint x: 814, startPoint y: 528, endPoint x: 826, endPoint y: 525, distance: 13.3
click at [814, 528] on button "Create Route" at bounding box center [791, 525] width 97 height 29
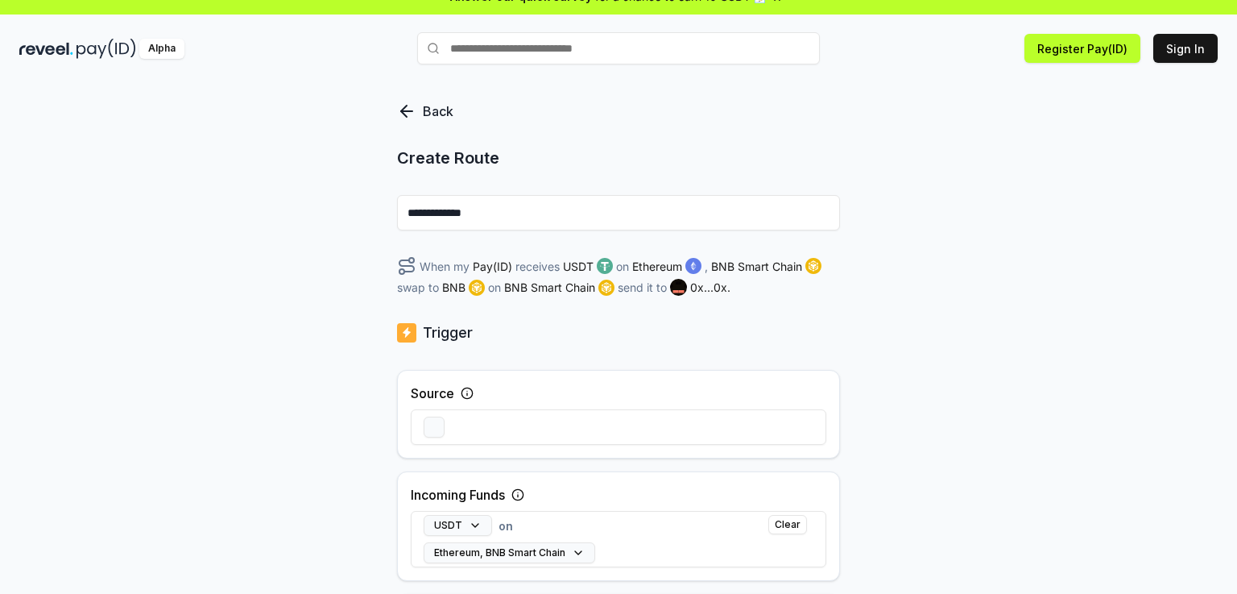
scroll to position [0, 0]
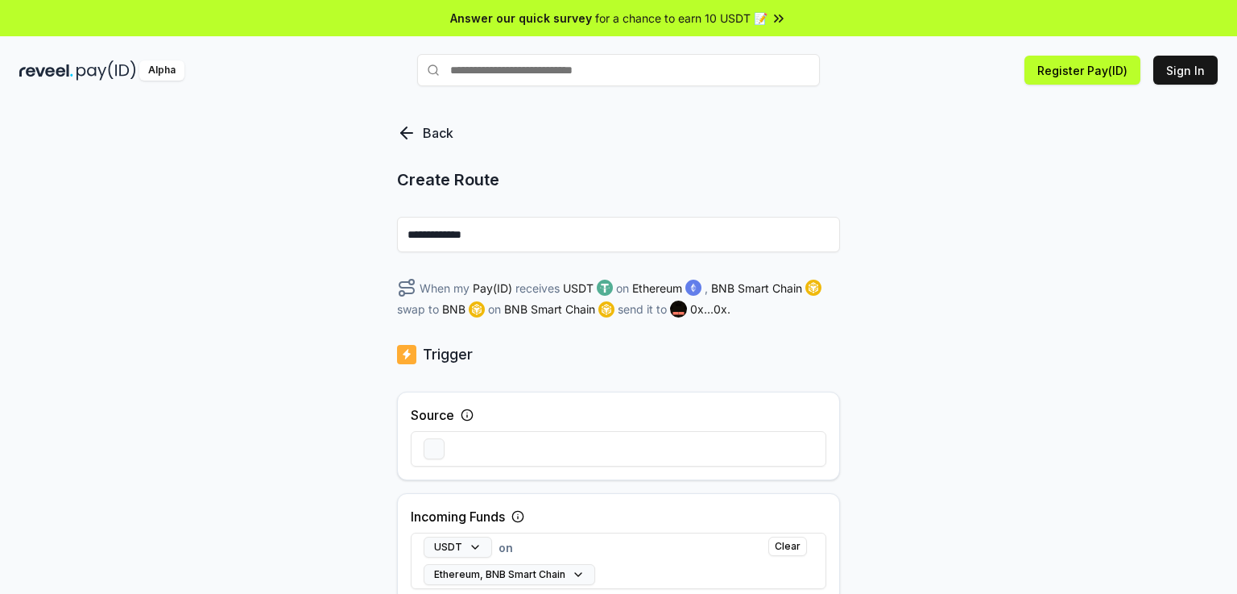
click at [433, 137] on p "Back" at bounding box center [438, 132] width 31 height 19
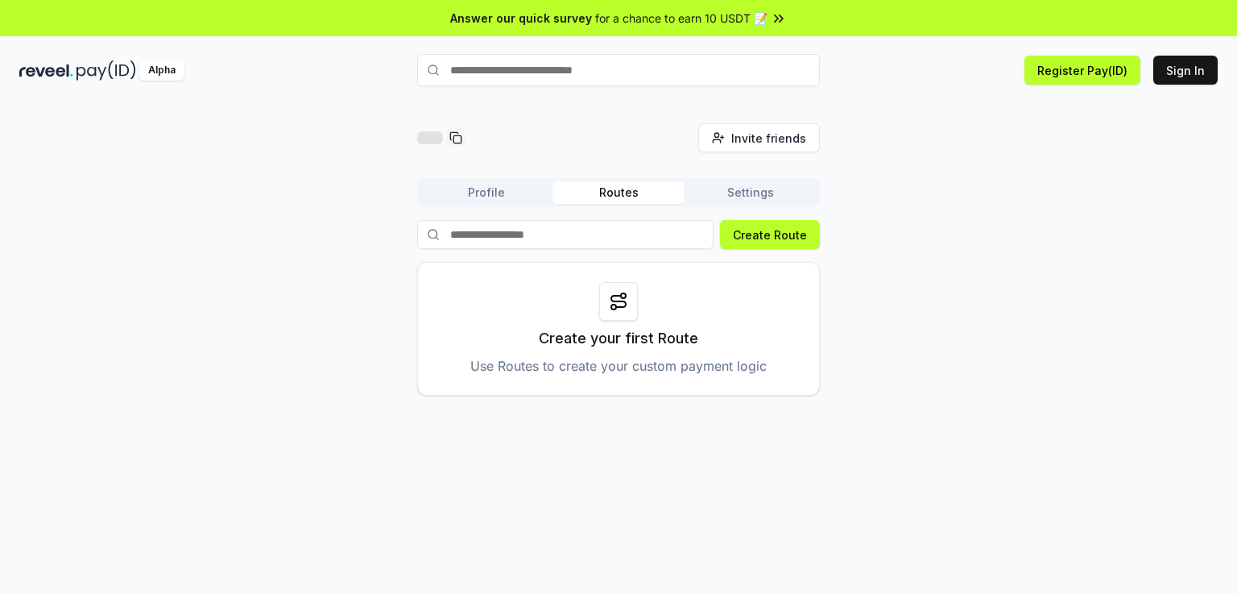
click at [937, 146] on div "Invite friends Invite Profile Routes Settings Create Route Create your first Ro…" at bounding box center [618, 259] width 1199 height 272
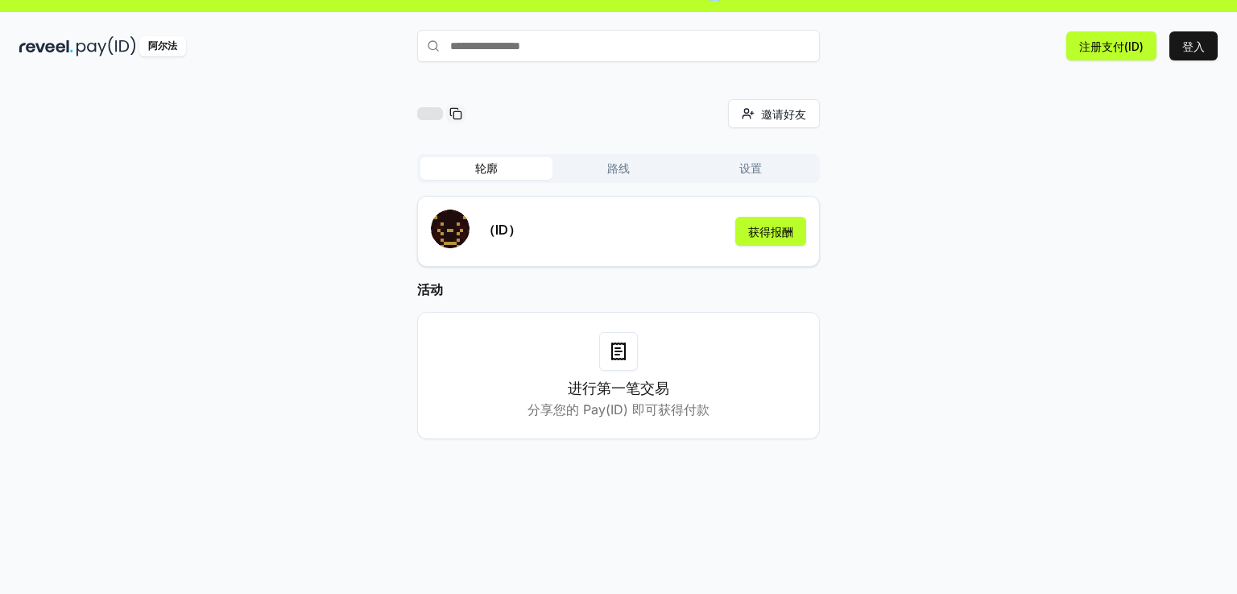
scroll to position [46, 0]
